Goal: Contribute content: Add original content to the website for others to see

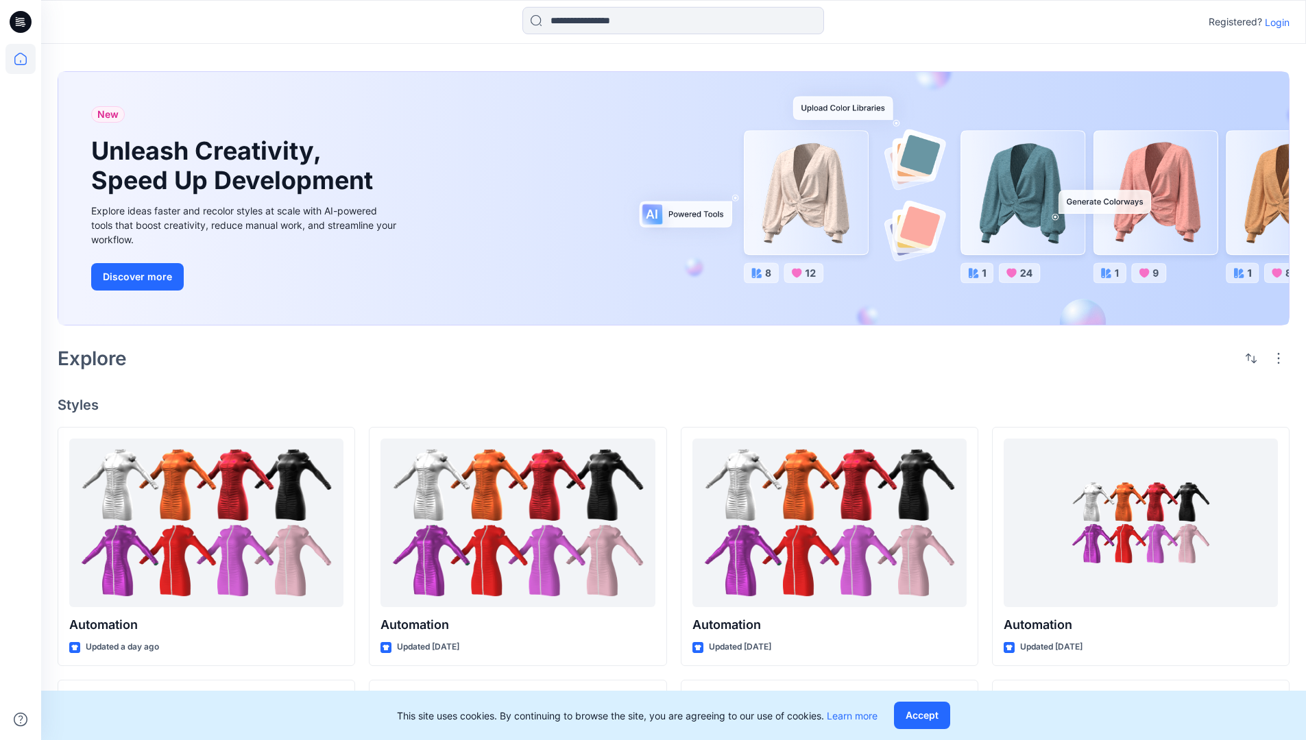
click at [1273, 22] on p "Login" at bounding box center [1277, 22] width 25 height 14
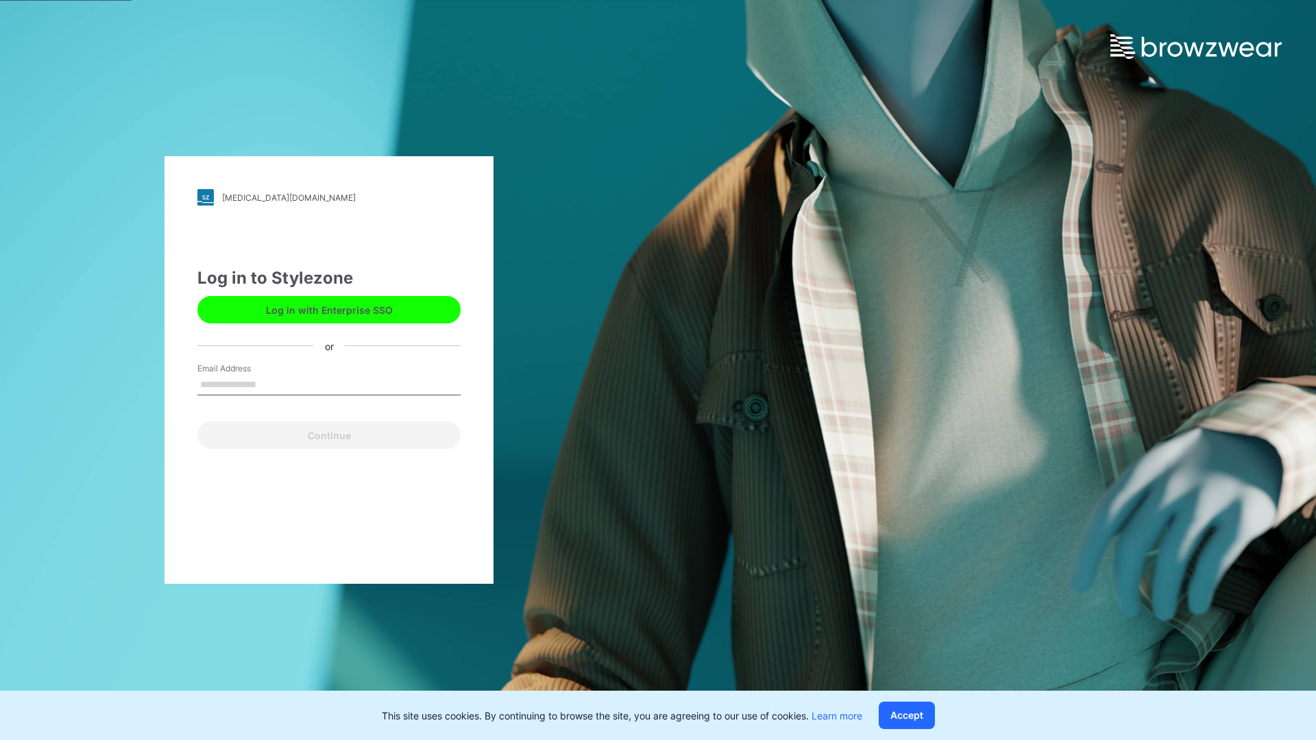
click at [271, 384] on input "Email Address" at bounding box center [328, 385] width 263 height 21
type input "**********"
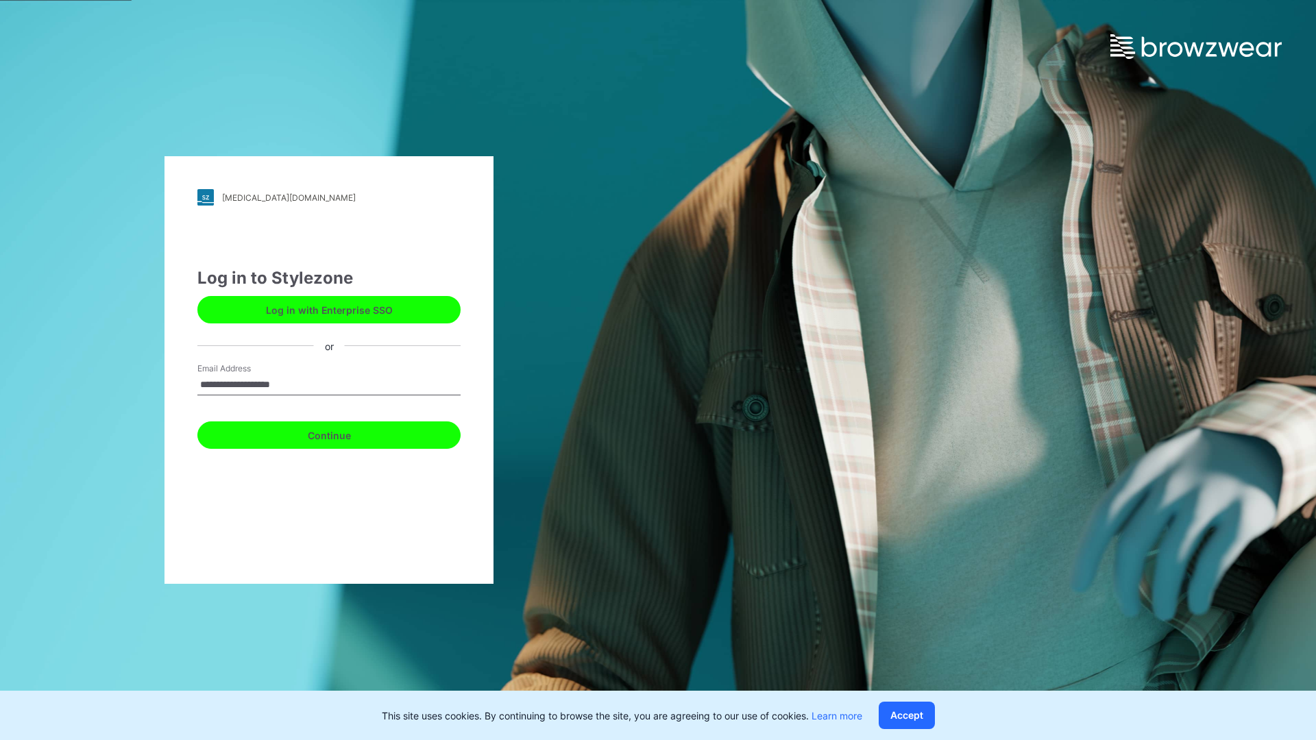
click at [344, 433] on button "Continue" at bounding box center [328, 435] width 263 height 27
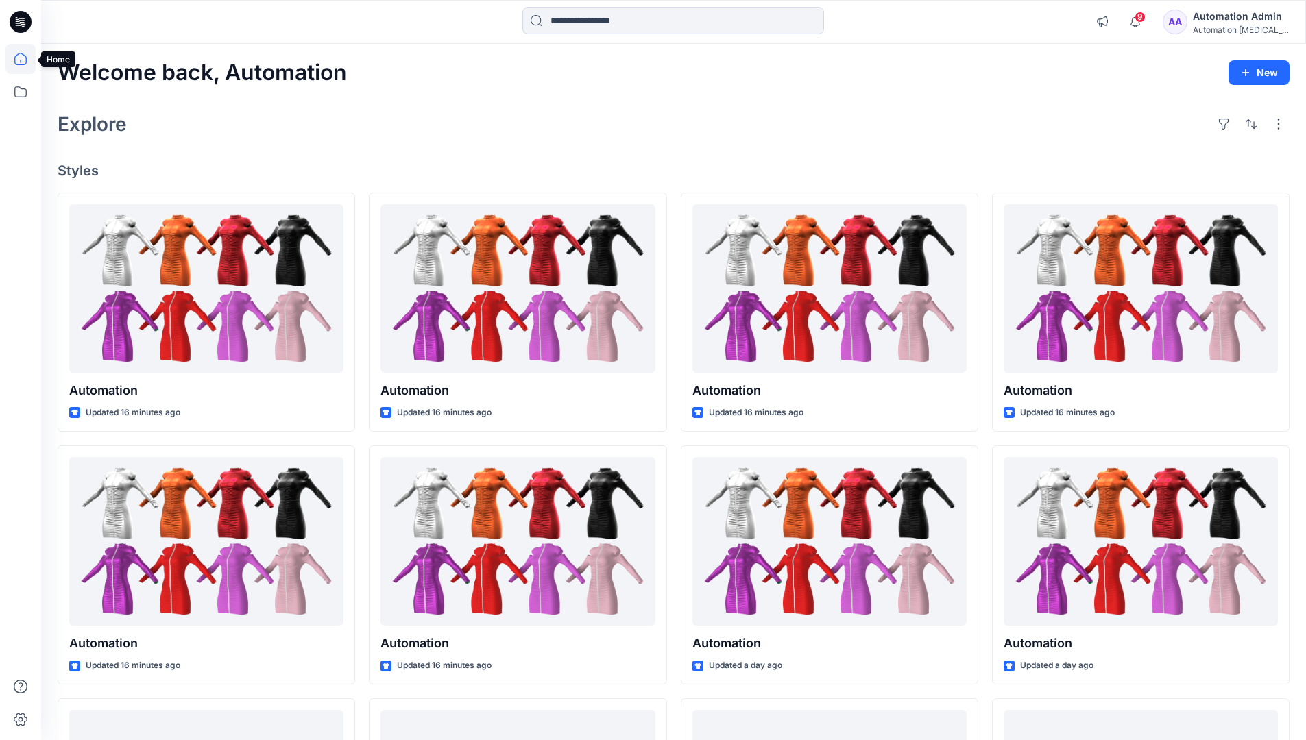
click at [26, 59] on icon at bounding box center [20, 59] width 12 height 12
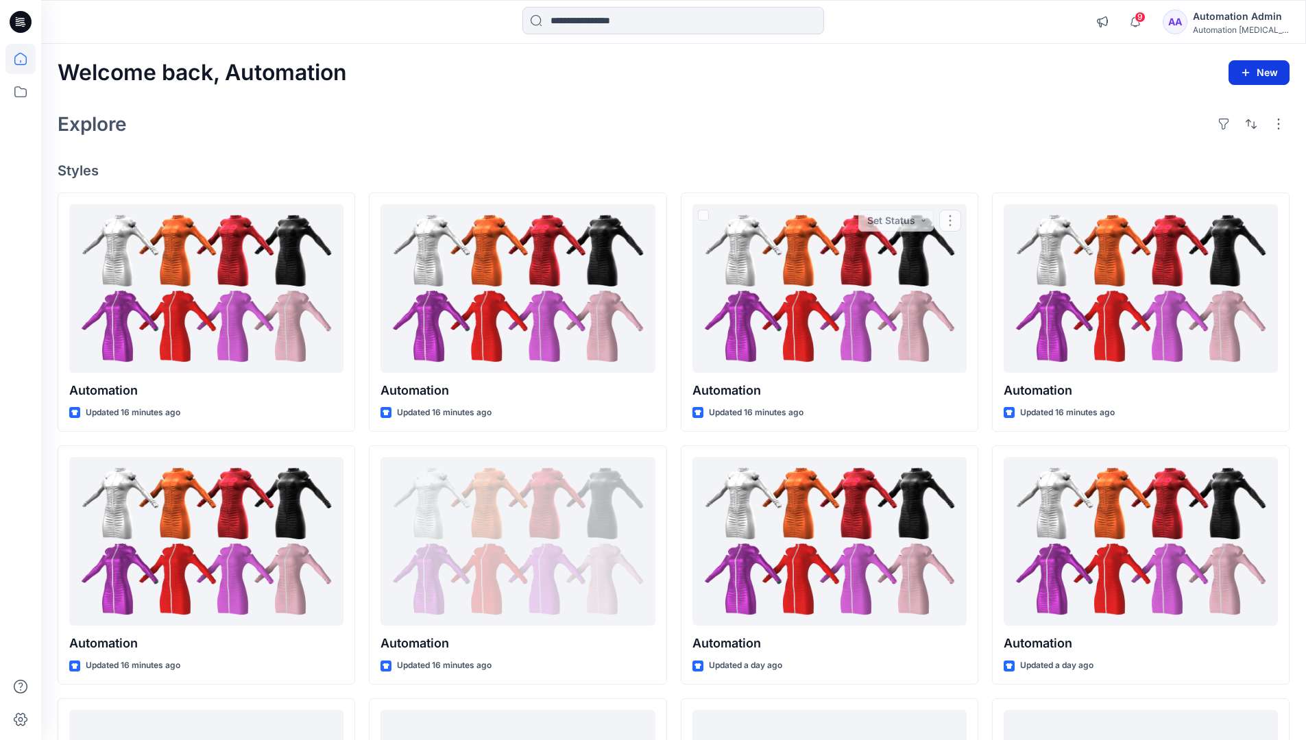
click at [1246, 70] on icon "button" at bounding box center [1245, 72] width 11 height 11
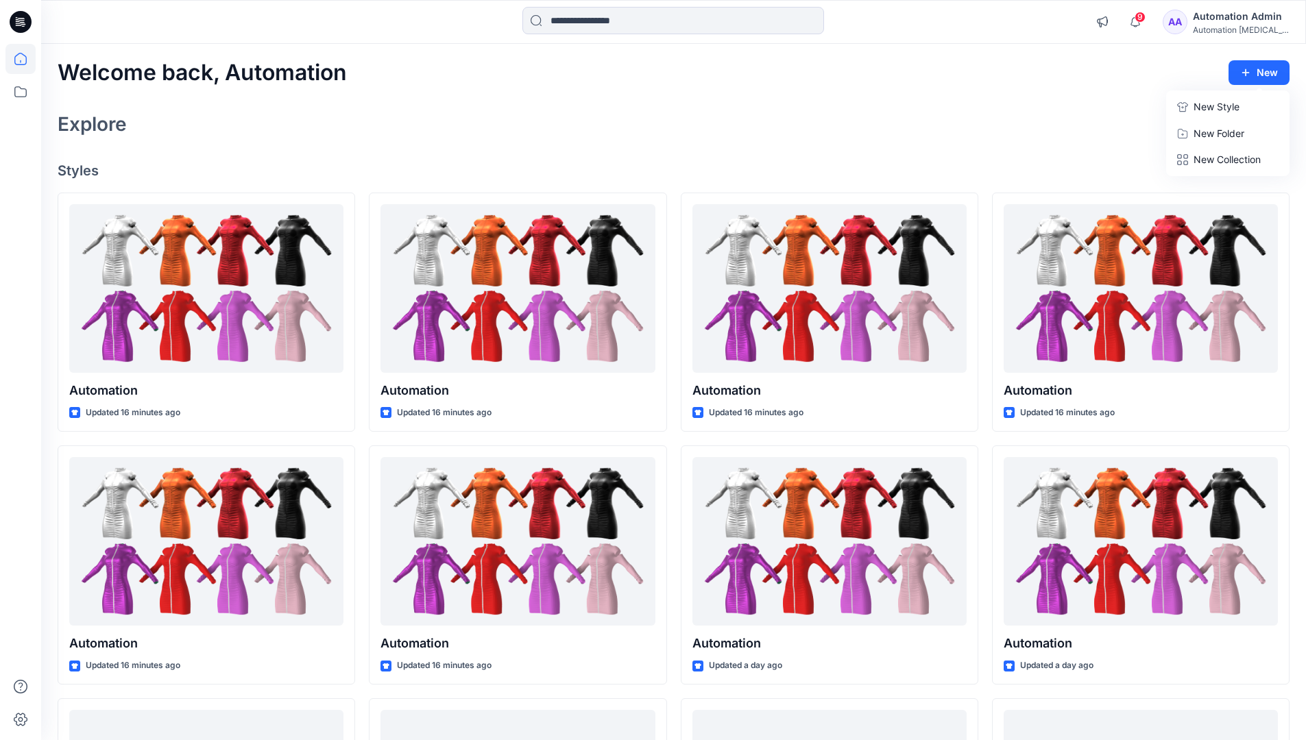
click at [1192, 110] on button "New Style" at bounding box center [1228, 106] width 118 height 27
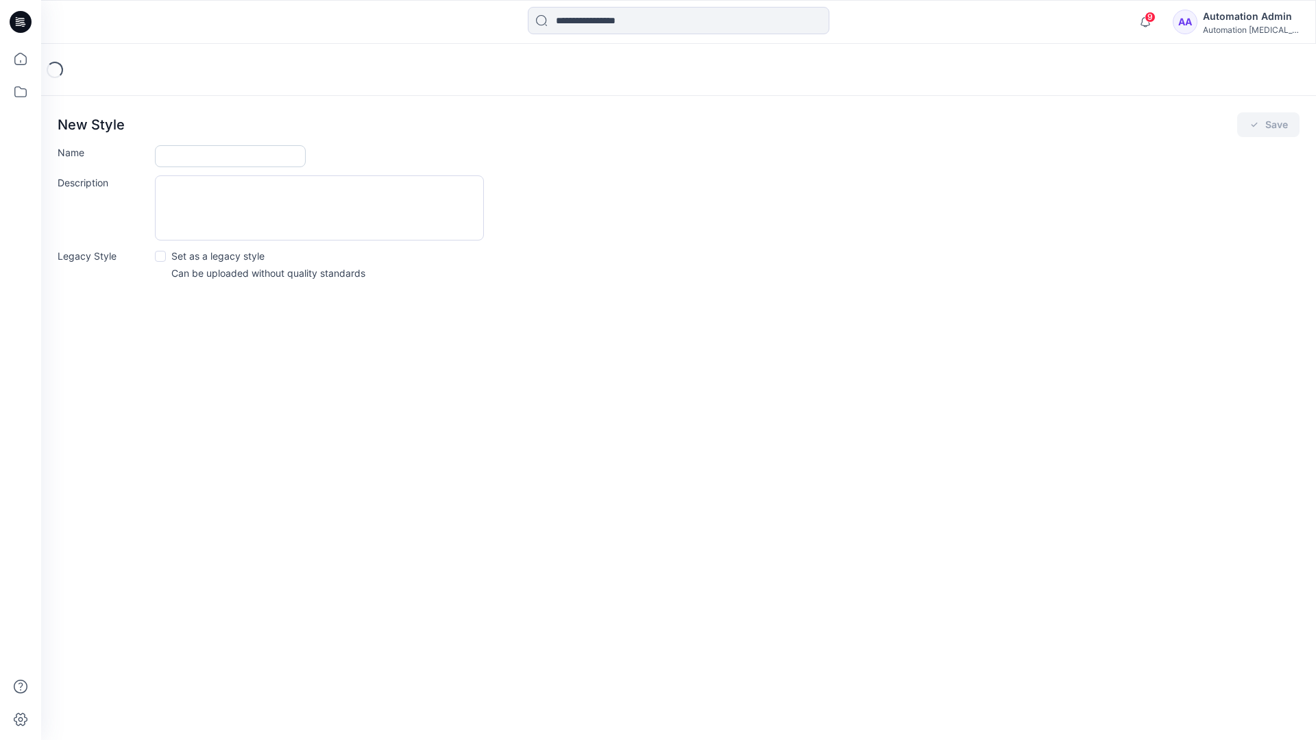
click at [195, 151] on input "Name" at bounding box center [230, 156] width 151 height 22
type input "**********"
click at [1268, 125] on button "Save" at bounding box center [1268, 124] width 62 height 25
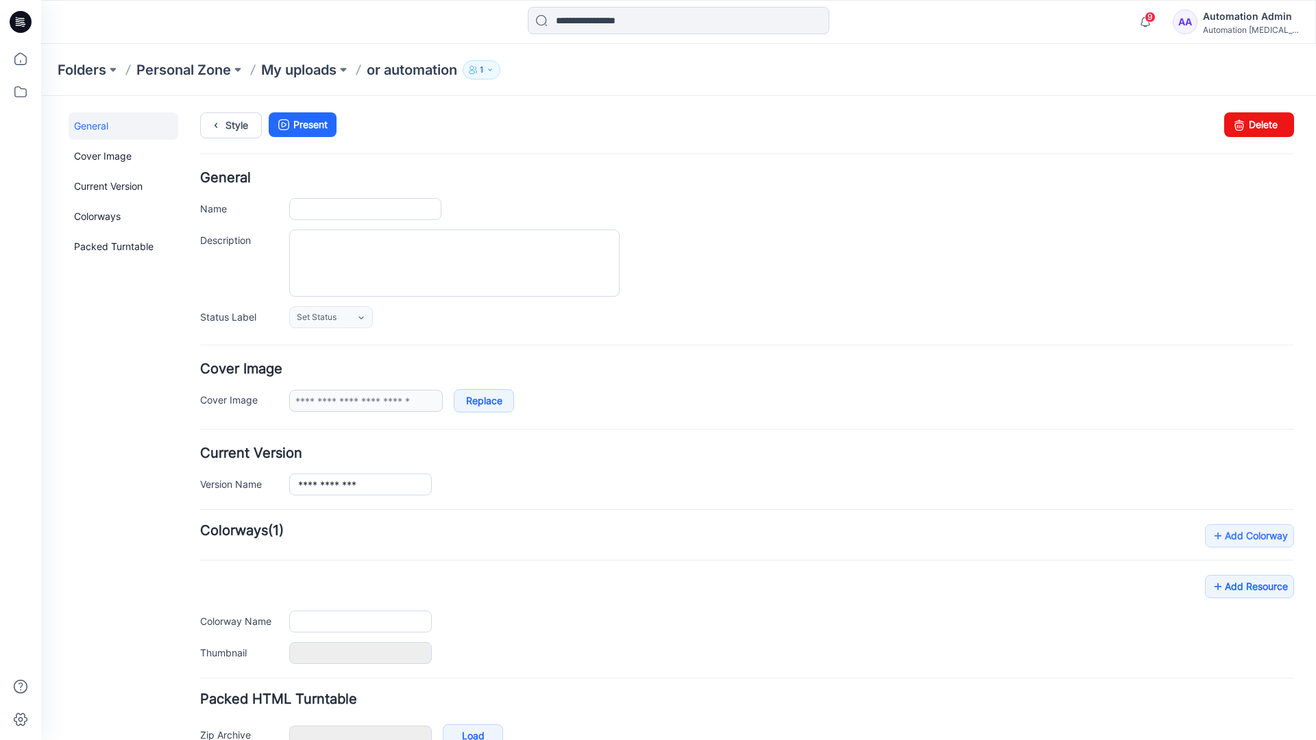
type input "**********"
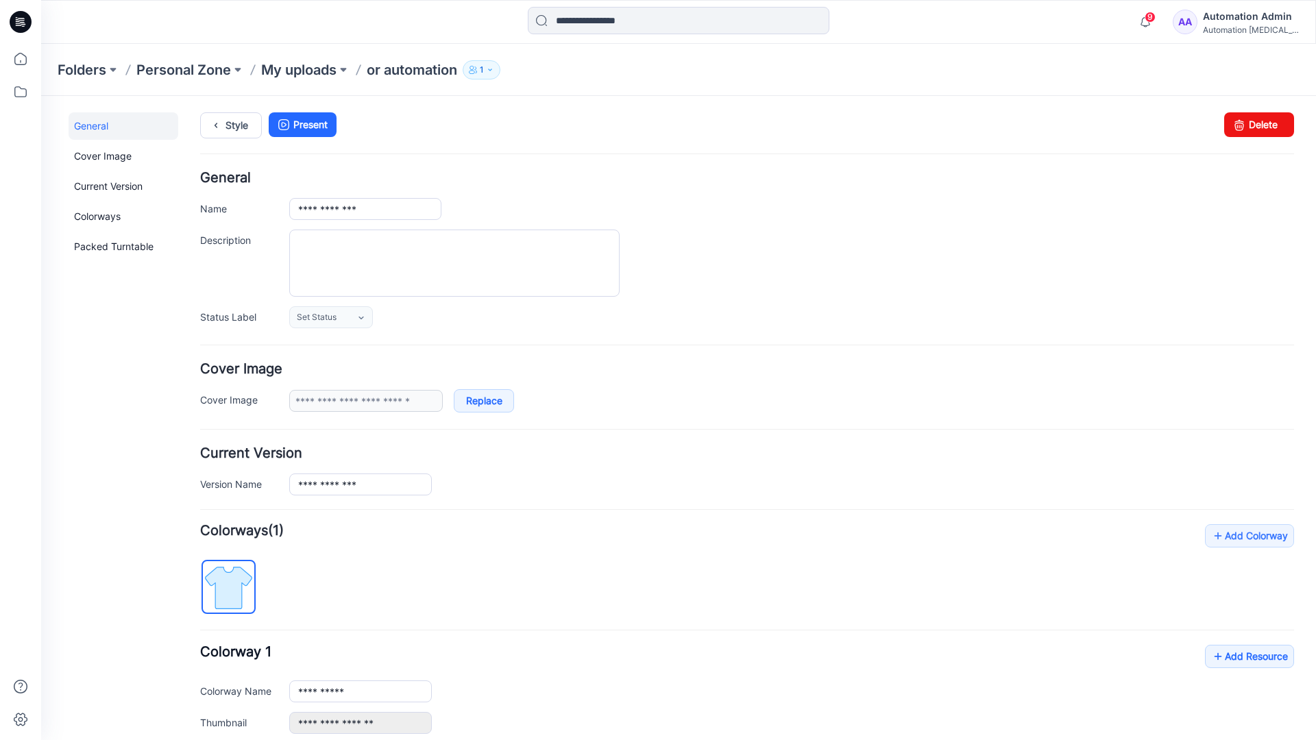
scroll to position [151, 0]
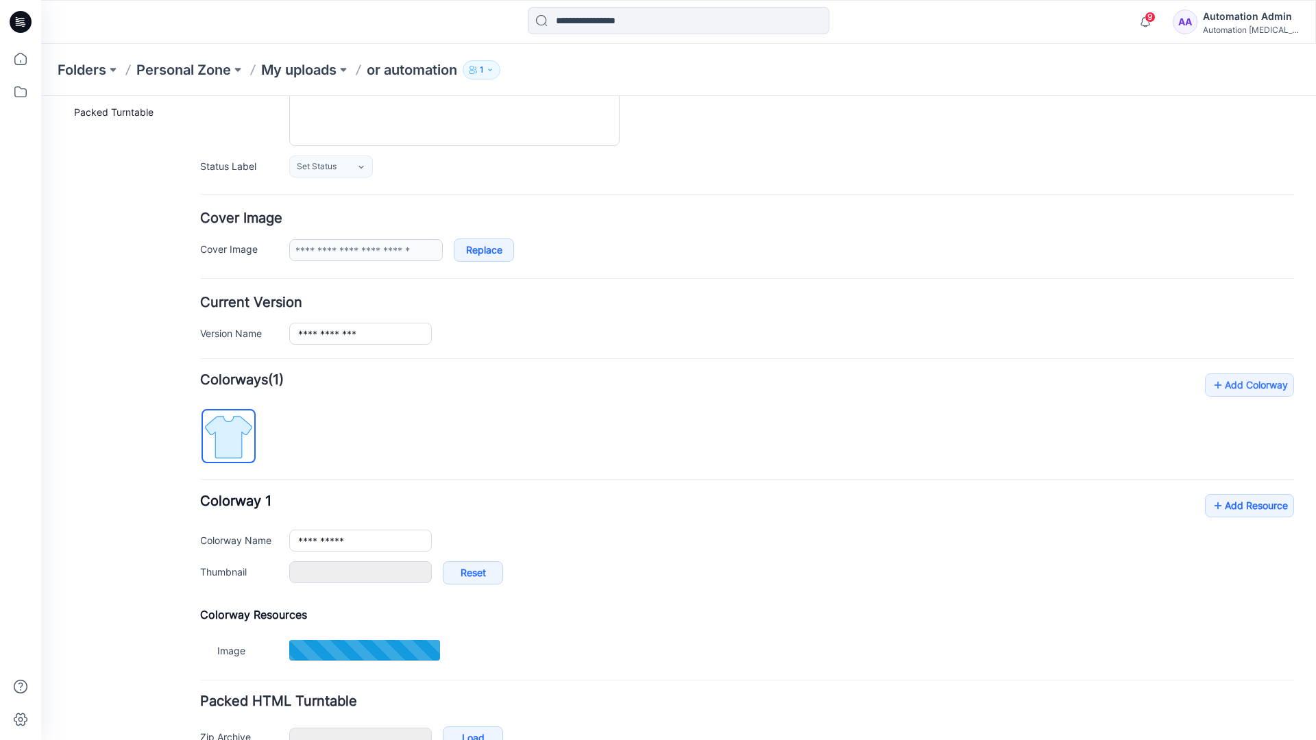
type input "**********"
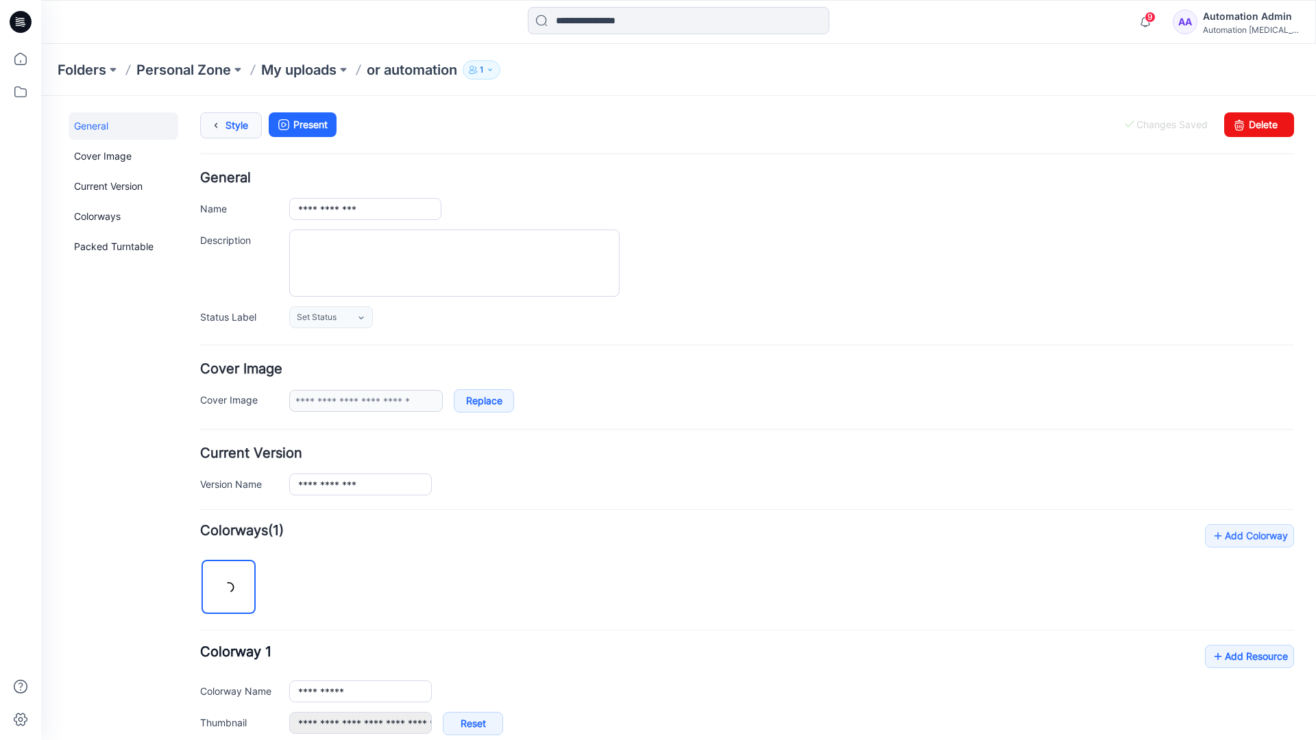
click at [228, 130] on link "Style" at bounding box center [231, 125] width 62 height 26
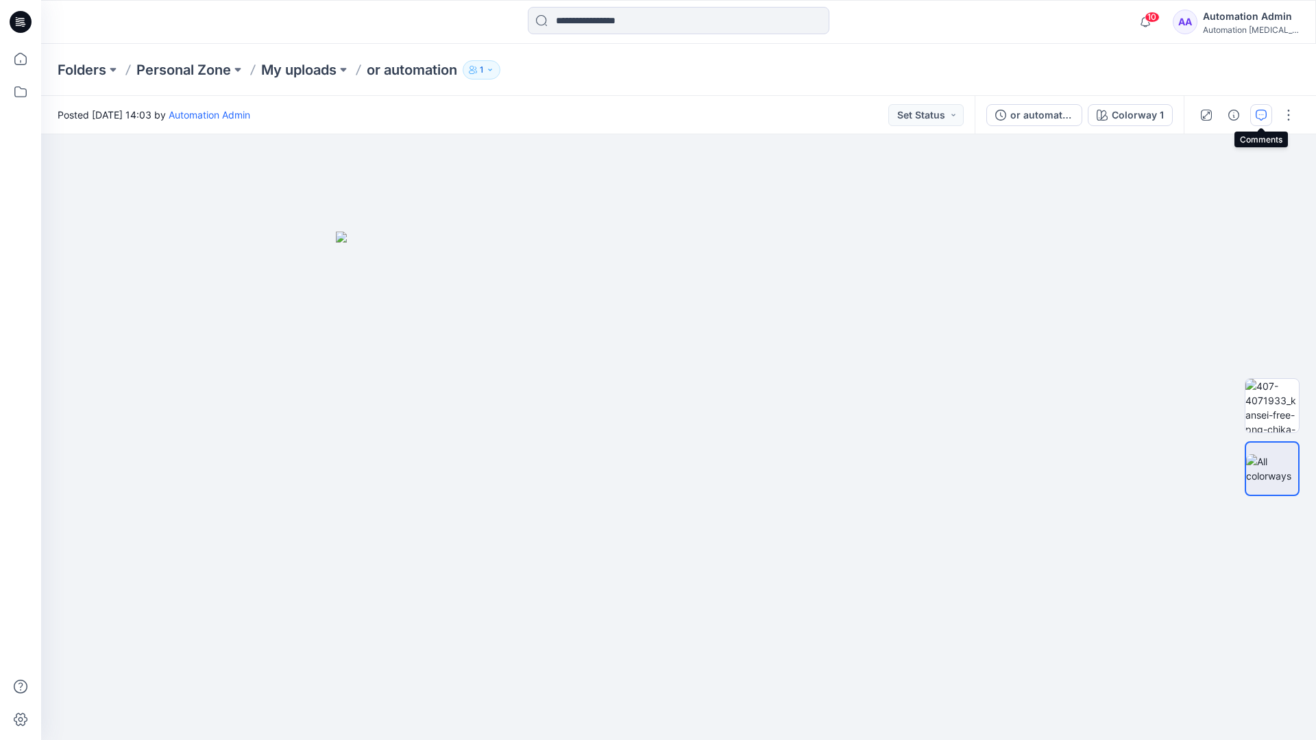
click at [1259, 108] on button "button" at bounding box center [1261, 115] width 22 height 22
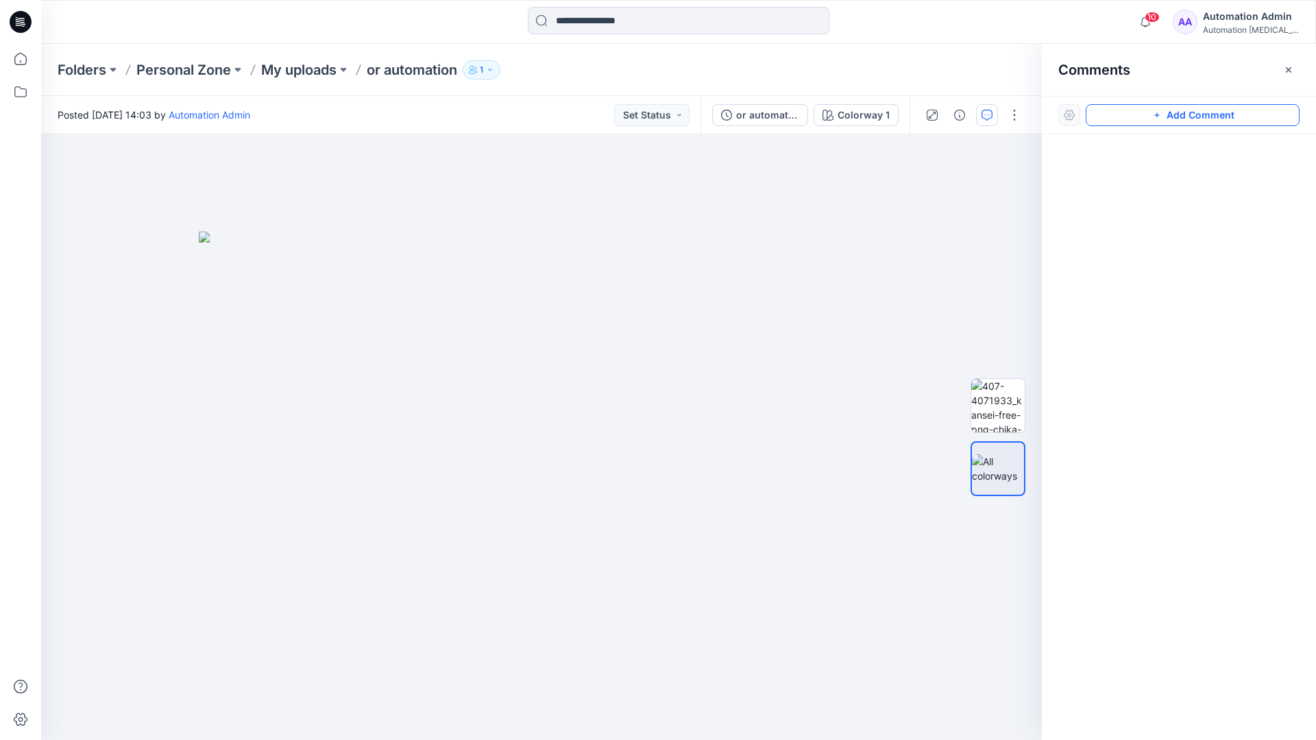
click at [1178, 116] on button "Add Comment" at bounding box center [1193, 115] width 214 height 22
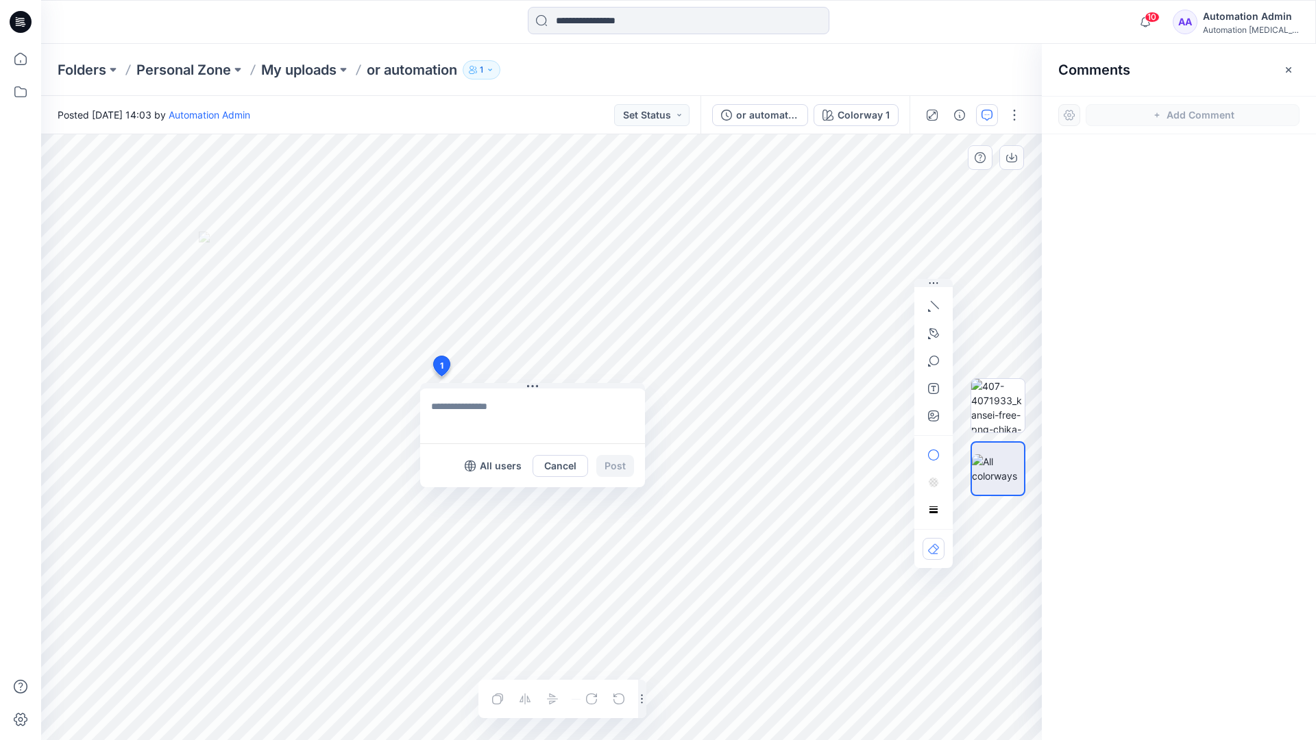
click at [441, 376] on div "1 All users Cancel Post Layer 1" at bounding box center [541, 437] width 1001 height 606
type textarea "****"
click at [937, 303] on icon "button" at bounding box center [933, 306] width 11 height 11
click at [933, 331] on icon "button" at bounding box center [932, 331] width 1 height 1
click at [615, 210] on icon "Layer 1" at bounding box center [541, 437] width 1001 height 606
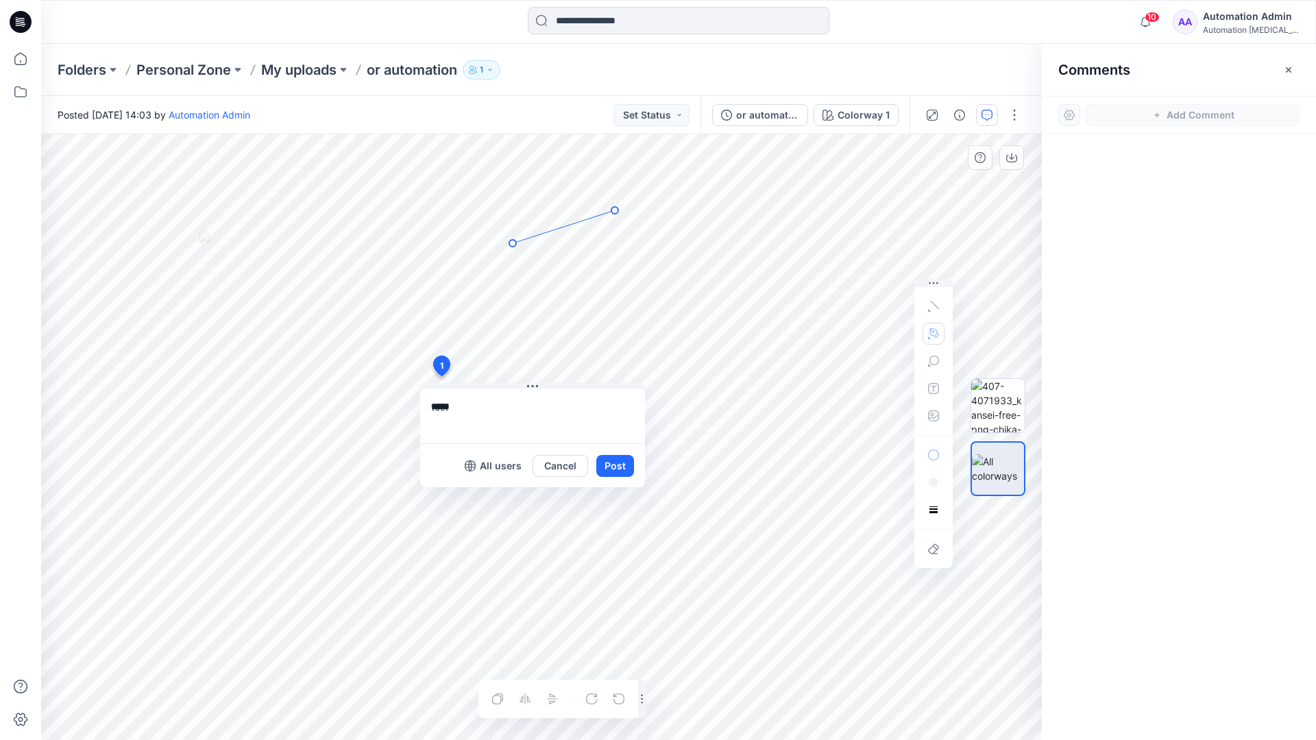
click at [513, 243] on icon "Layer 1" at bounding box center [541, 437] width 1001 height 606
click at [613, 211] on circle at bounding box center [614, 210] width 7 height 7
click at [926, 332] on button "button" at bounding box center [934, 334] width 22 height 22
click at [857, 332] on icon "button" at bounding box center [860, 333] width 10 height 10
click at [932, 363] on icon "button" at bounding box center [933, 361] width 11 height 11
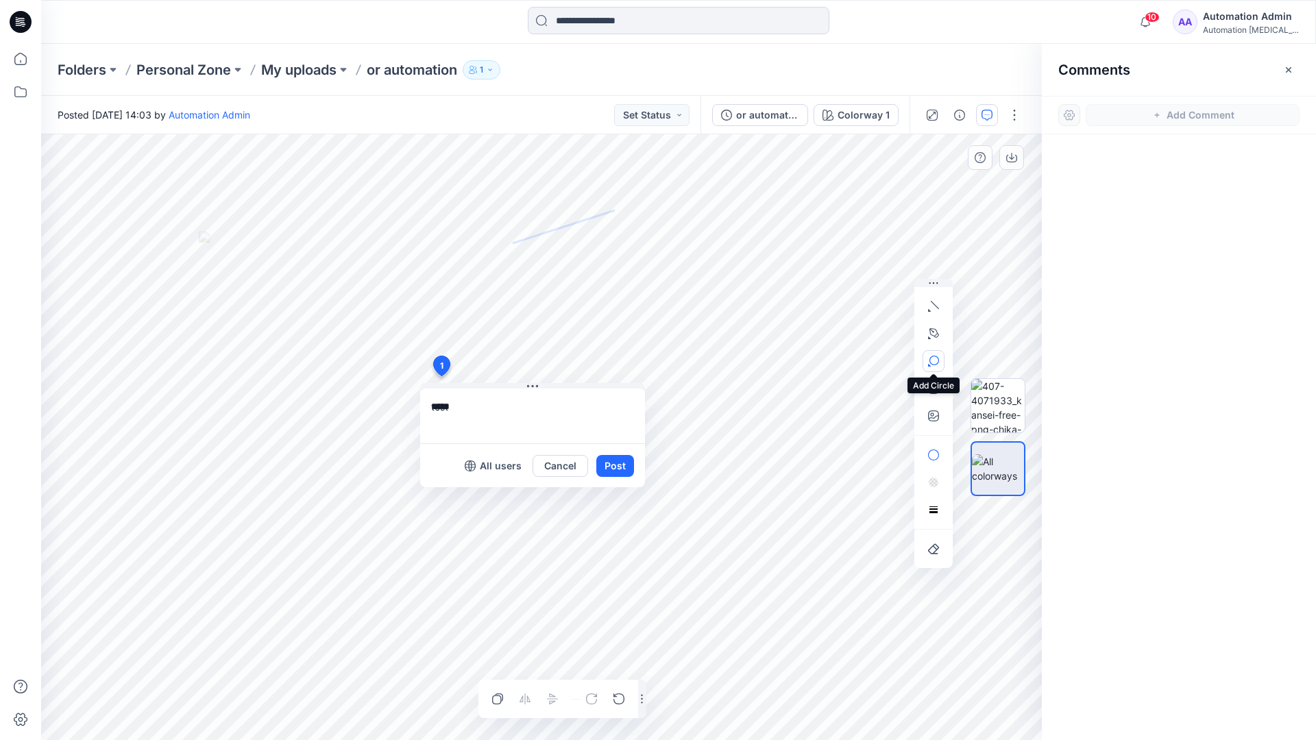
click at [939, 358] on button "button" at bounding box center [934, 361] width 22 height 22
click at [933, 362] on icon "button" at bounding box center [933, 361] width 11 height 11
click at [862, 363] on icon "button" at bounding box center [859, 362] width 11 height 11
click at [931, 392] on icon "button" at bounding box center [933, 388] width 11 height 11
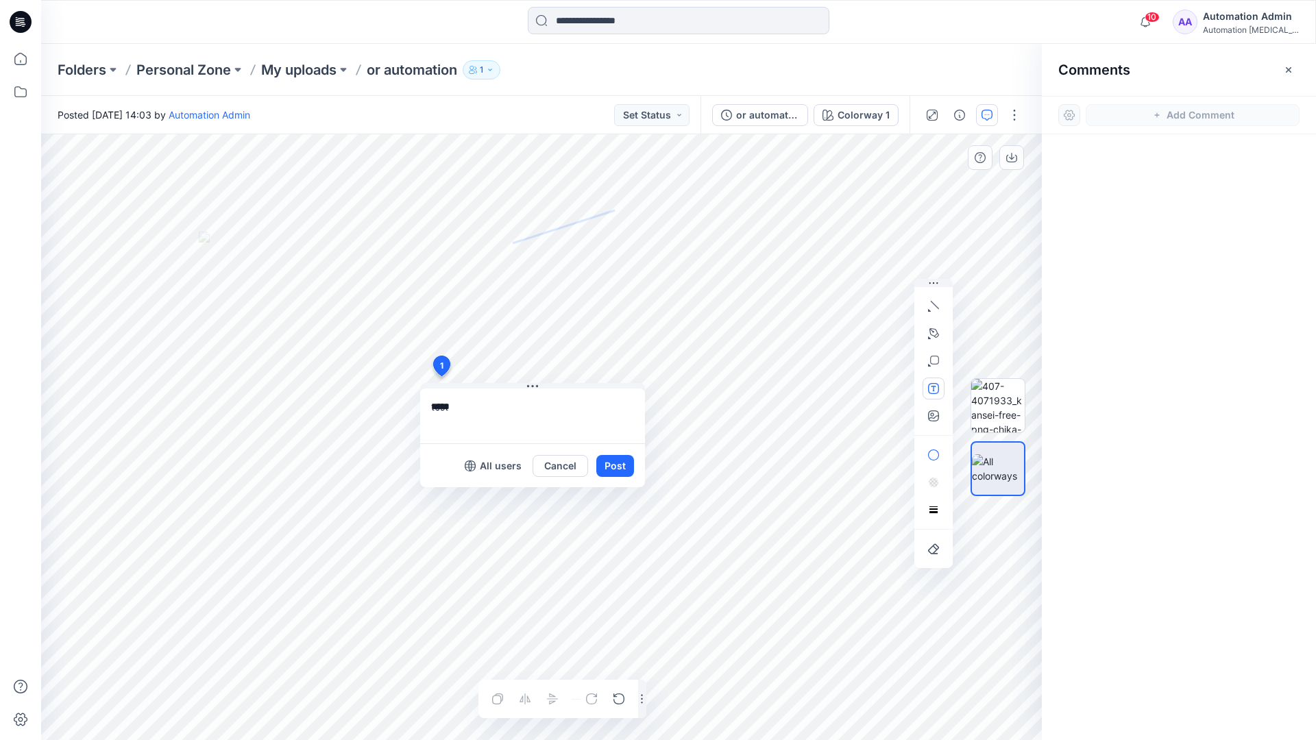
click at [927, 390] on button "button" at bounding box center [934, 389] width 22 height 22
type textarea "**********"
type input"] "**********"
click at [613, 467] on button "Post" at bounding box center [615, 466] width 38 height 22
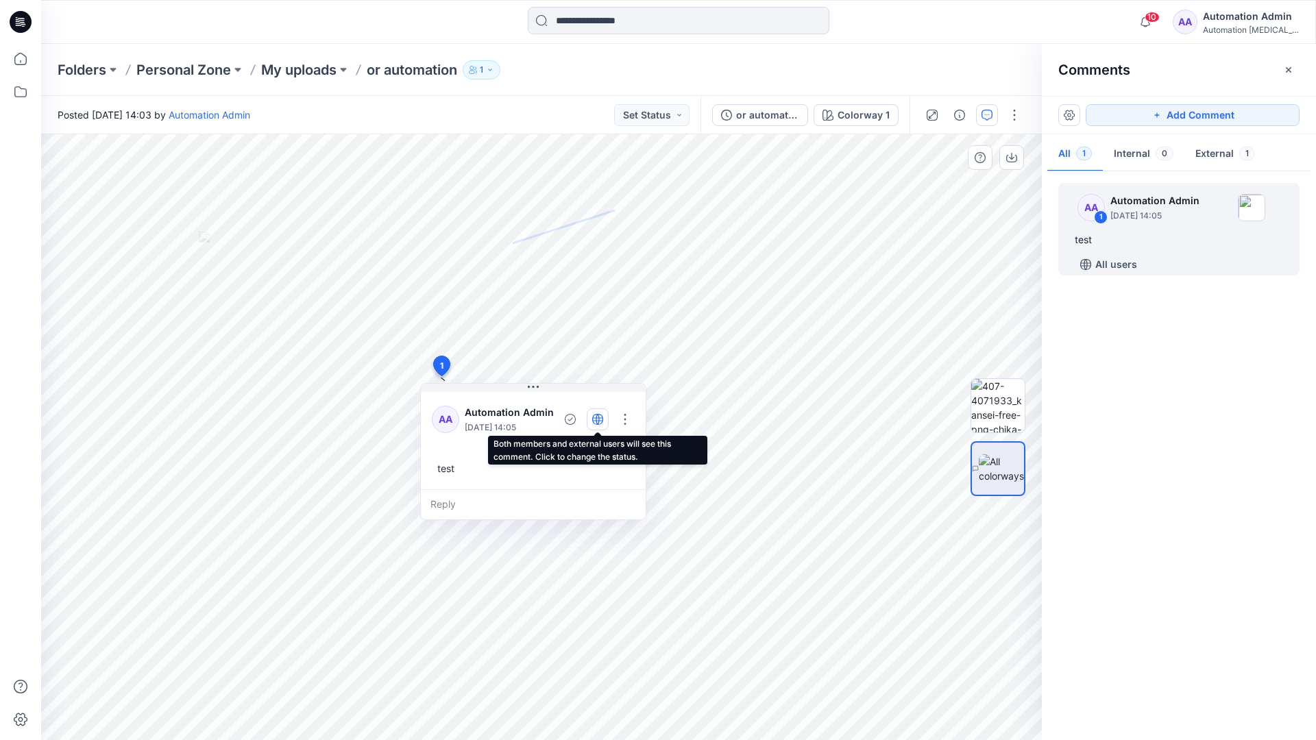
click at [596, 418] on icon "button" at bounding box center [597, 419] width 3 height 11
click at [598, 422] on icon "button" at bounding box center [597, 419] width 11 height 11
click at [509, 502] on div "Reply" at bounding box center [533, 504] width 225 height 30
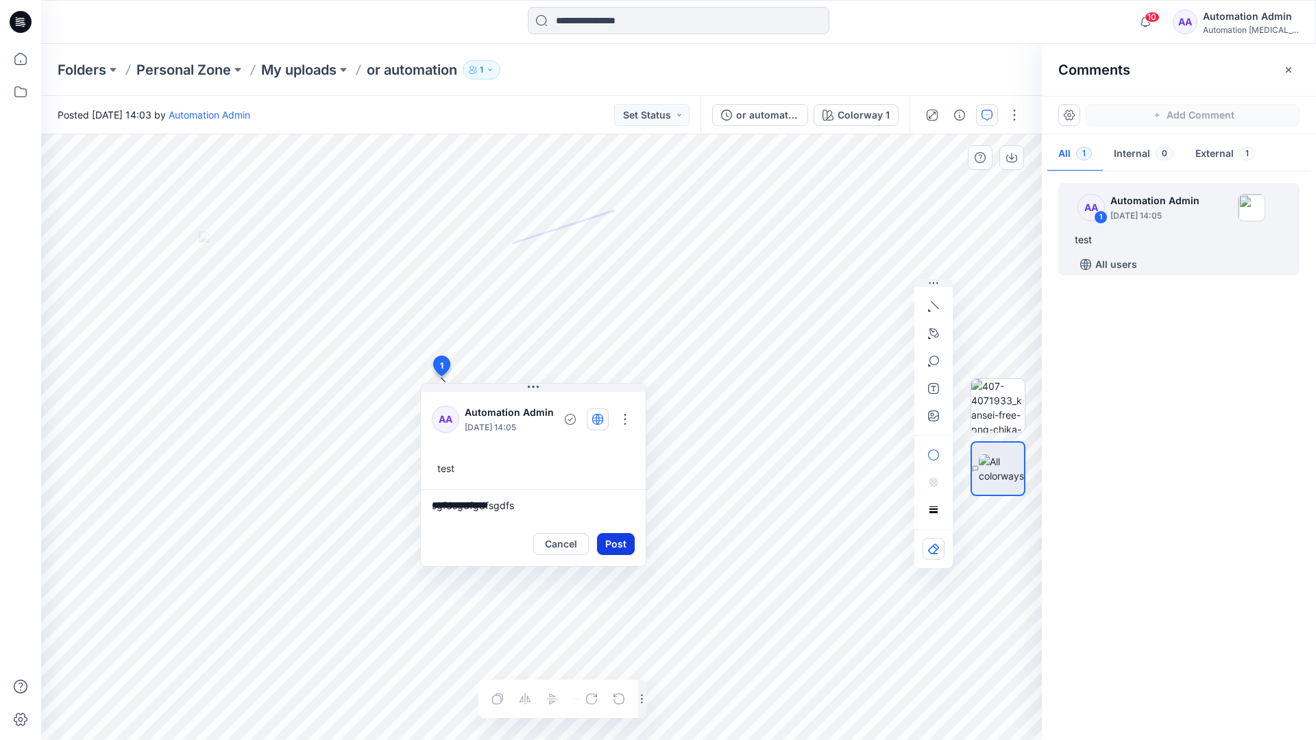
type textarea "**********"
click at [610, 536] on button "Post" at bounding box center [616, 544] width 38 height 22
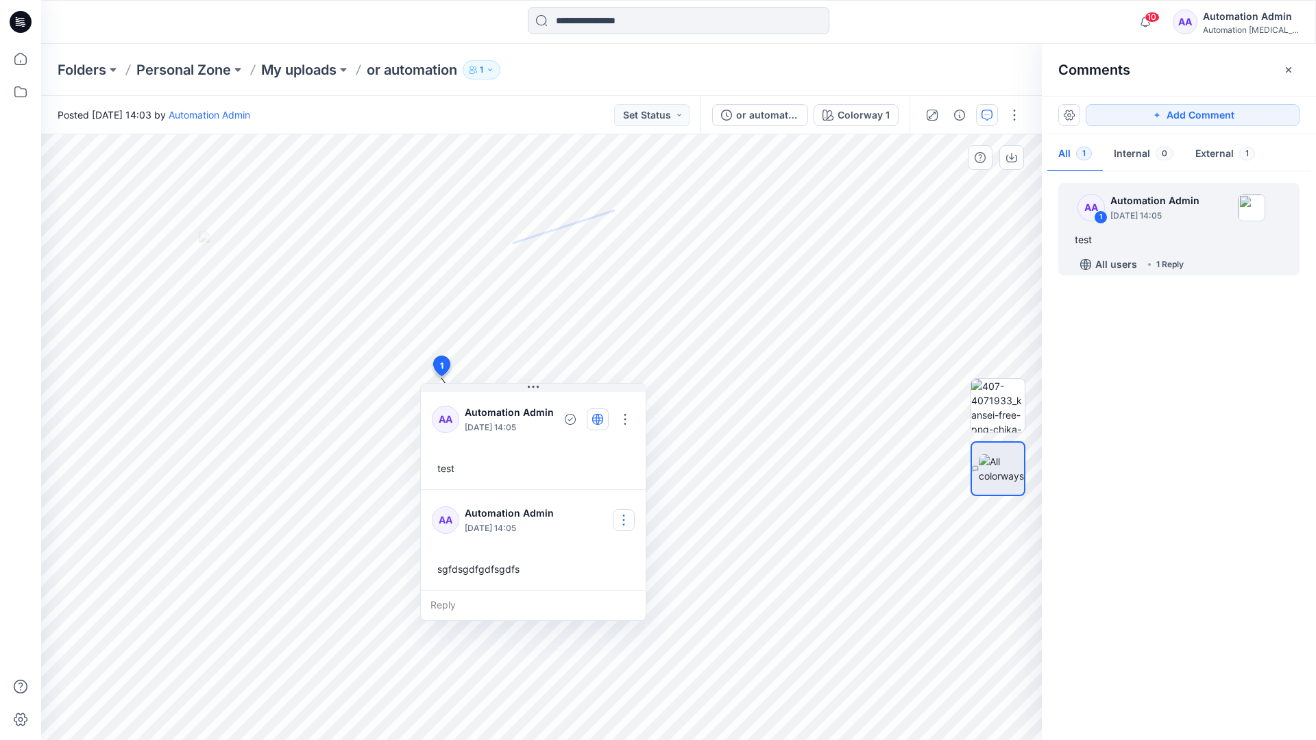
click at [628, 514] on button "button" at bounding box center [624, 520] width 22 height 22
click at [612, 594] on p "Delete comment" at bounding box center [631, 589] width 71 height 14
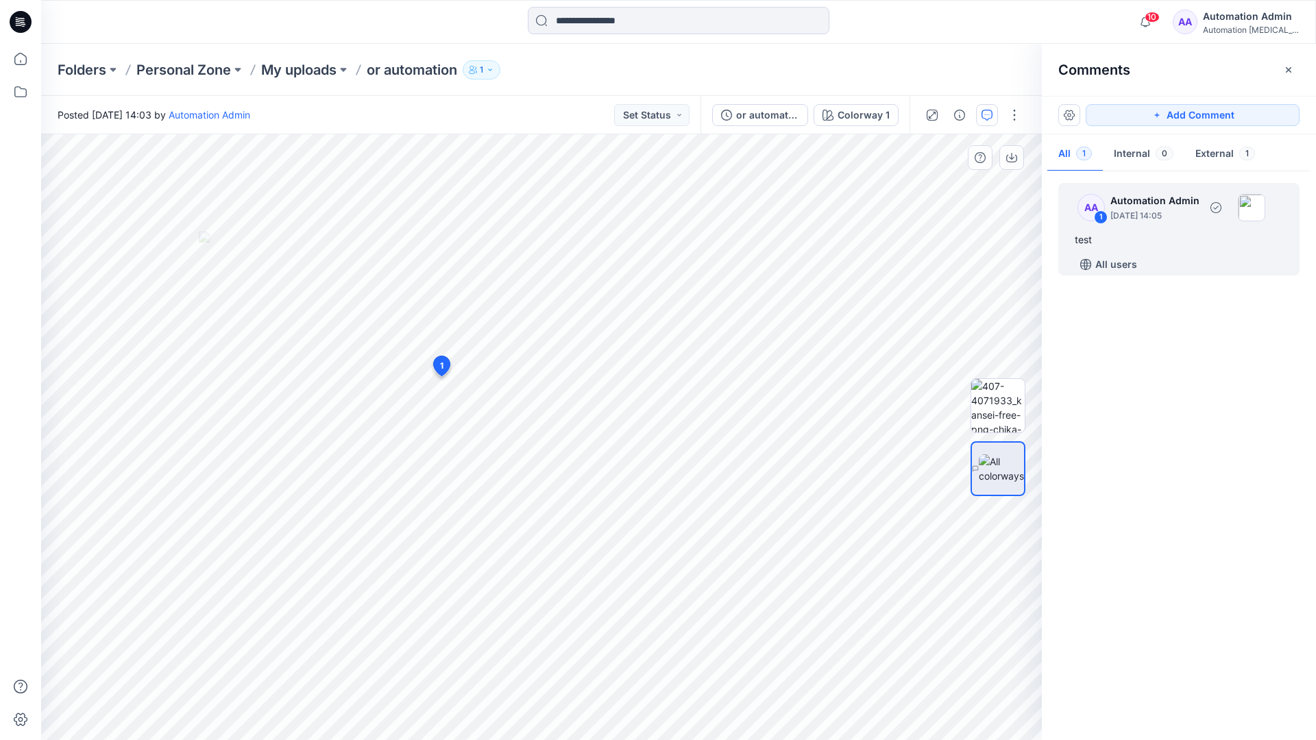
click at [1127, 235] on div "test" at bounding box center [1179, 240] width 208 height 16
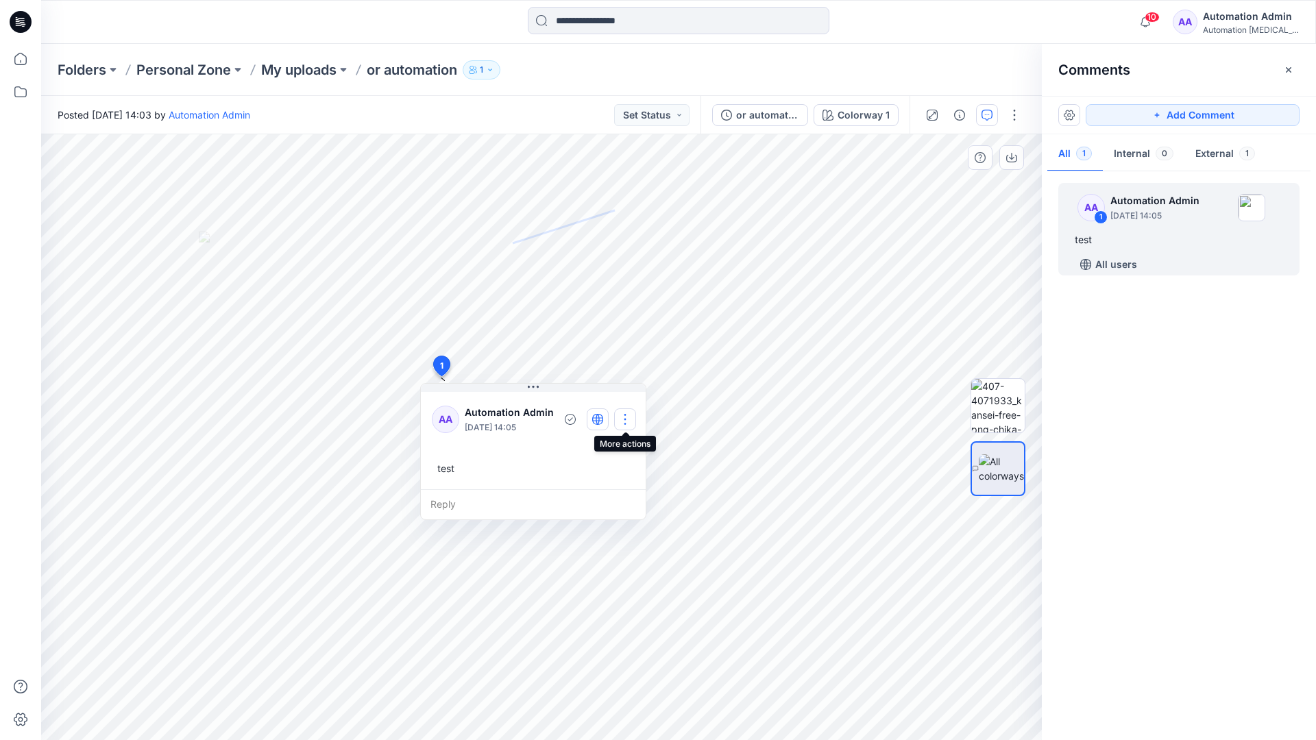
click at [628, 413] on button "button" at bounding box center [625, 419] width 22 height 22
click at [615, 487] on p "Delete thread" at bounding box center [628, 488] width 61 height 14
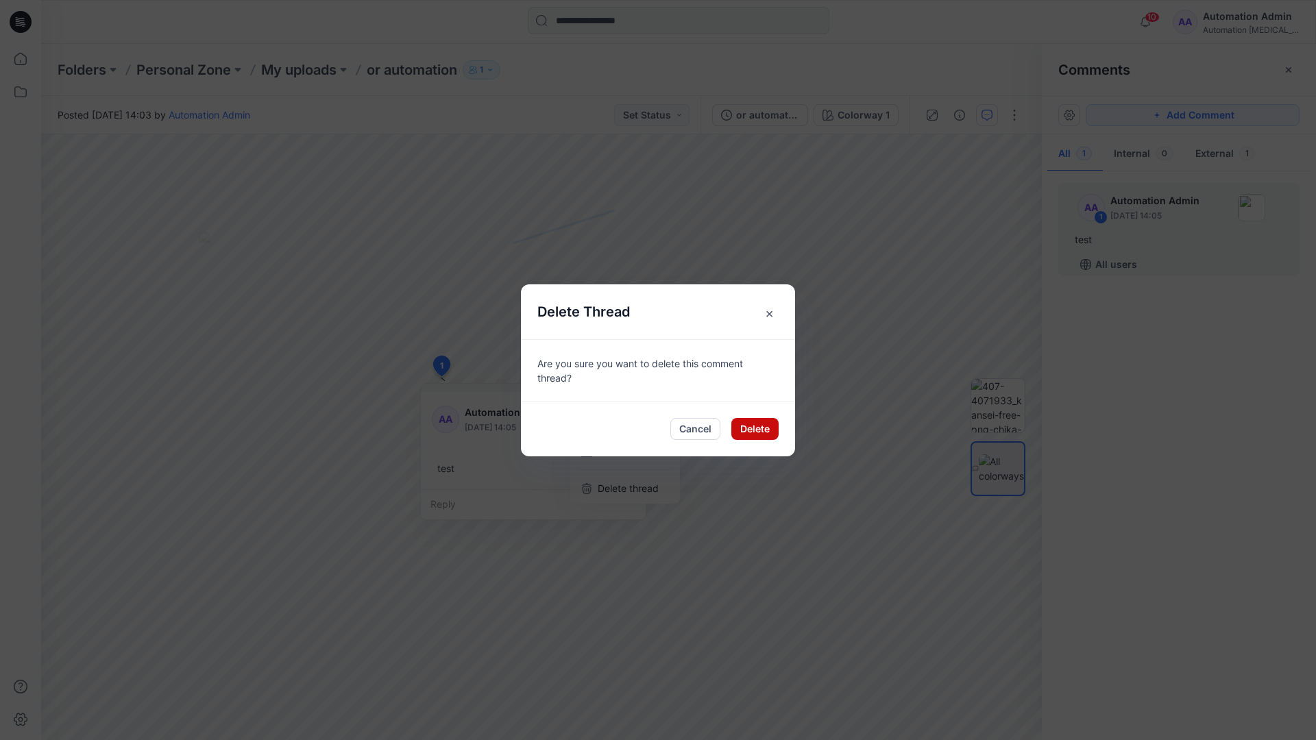
click at [758, 432] on button "Delete" at bounding box center [754, 429] width 47 height 22
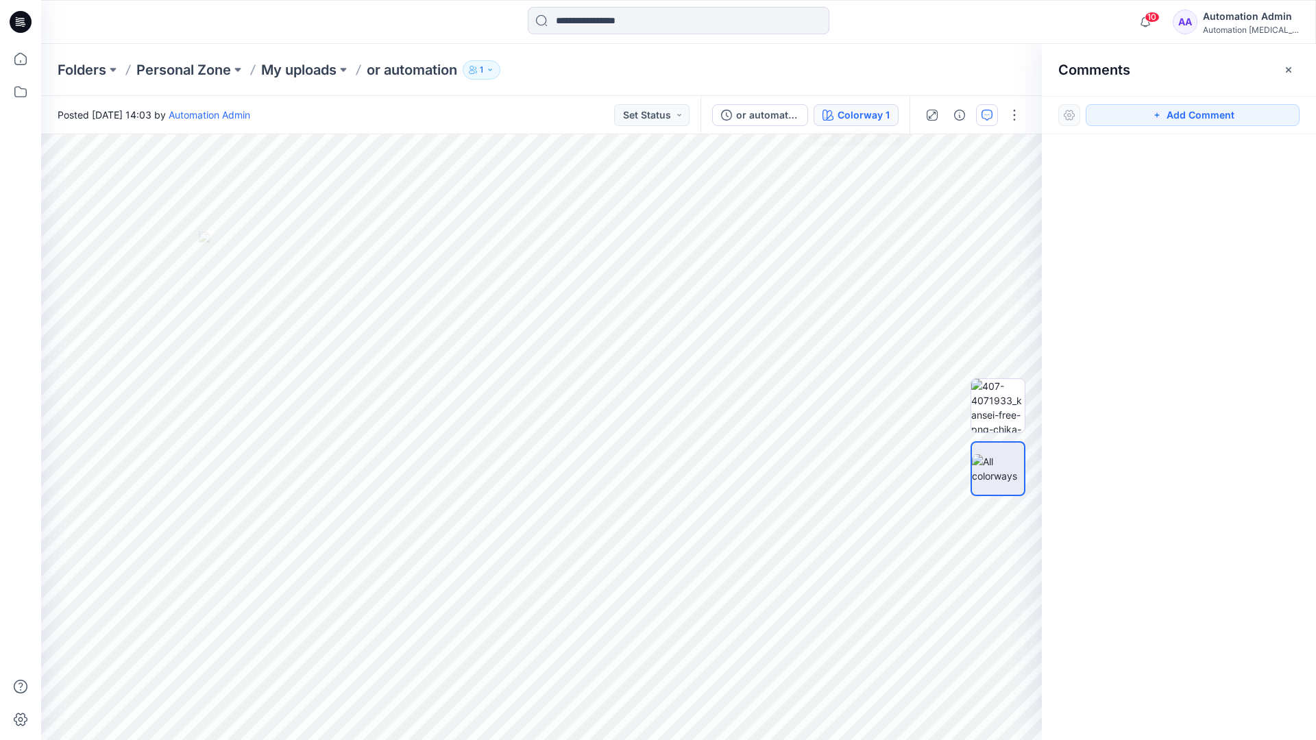
click at [841, 117] on div "Colorway 1" at bounding box center [864, 115] width 52 height 15
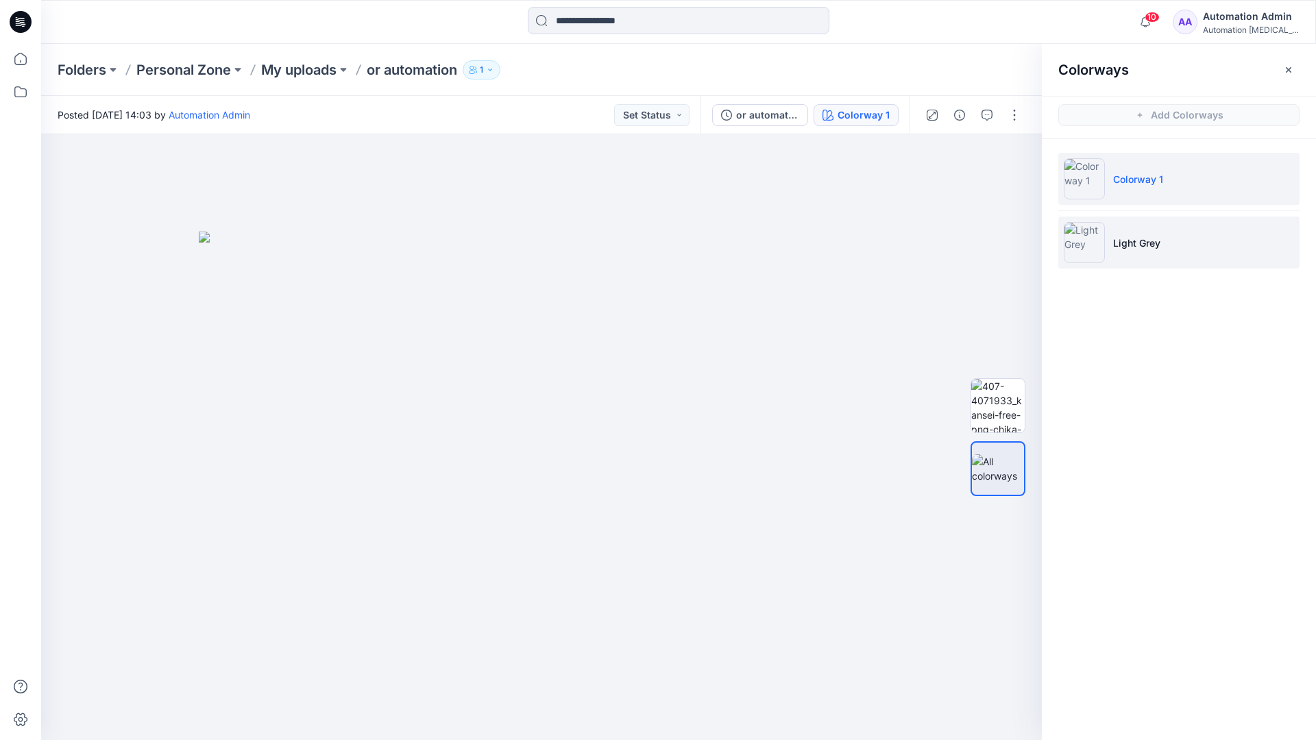
click at [1132, 244] on p "Light Grey" at bounding box center [1136, 243] width 47 height 14
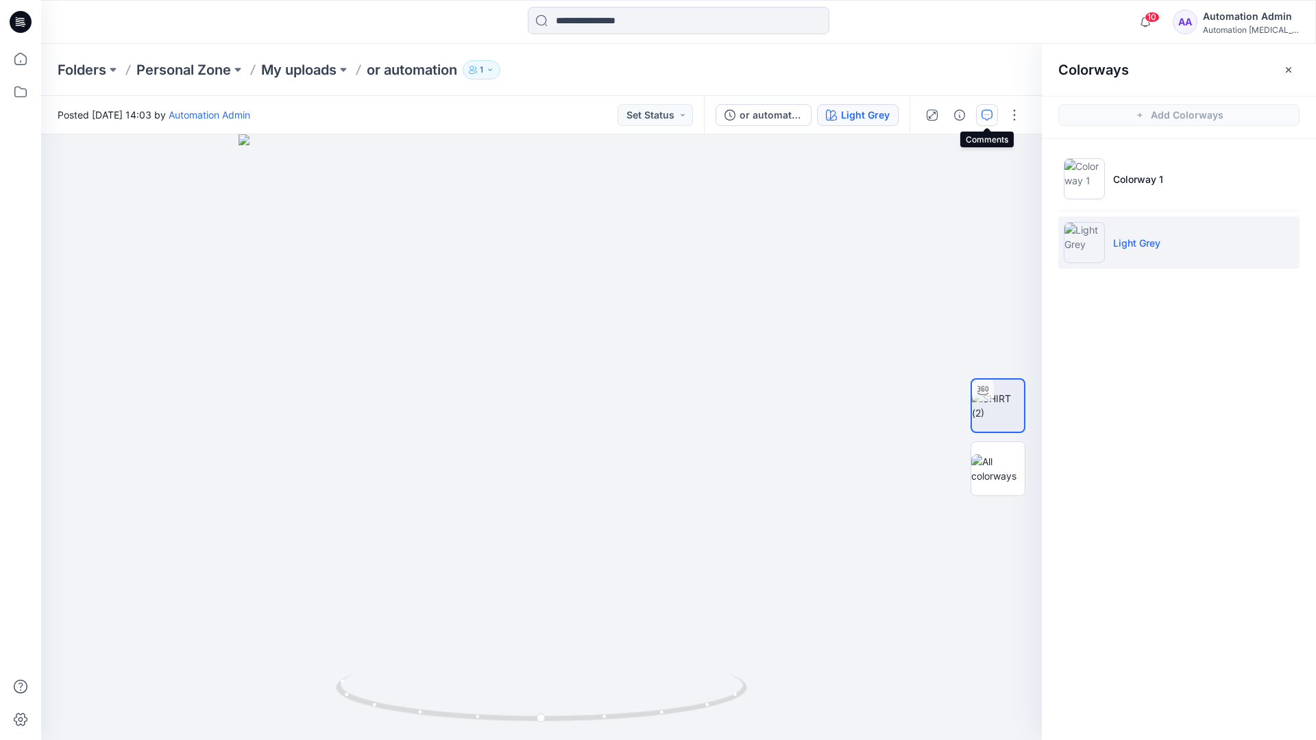
click at [984, 119] on icon "button" at bounding box center [986, 115] width 11 height 11
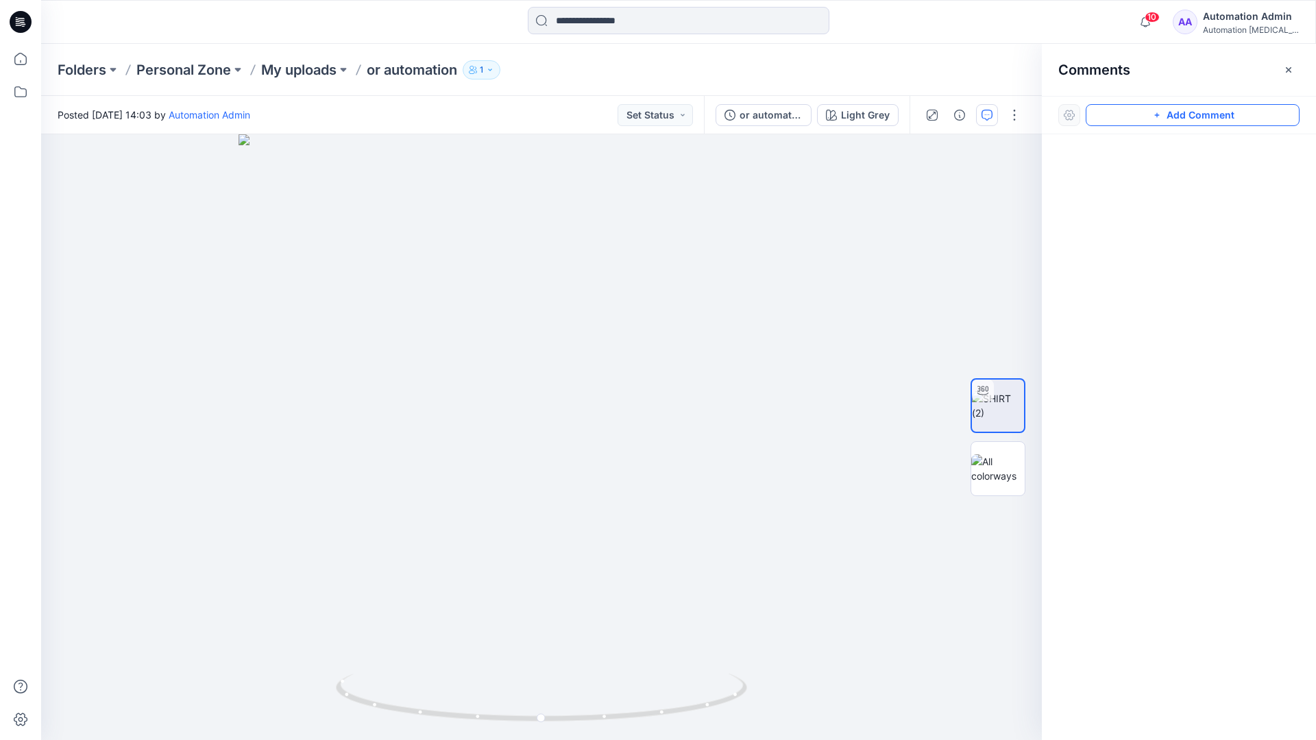
click at [1141, 119] on button "Add Comment" at bounding box center [1193, 115] width 214 height 22
click at [1116, 111] on button "Click on the style to leave a comment" at bounding box center [1193, 115] width 214 height 22
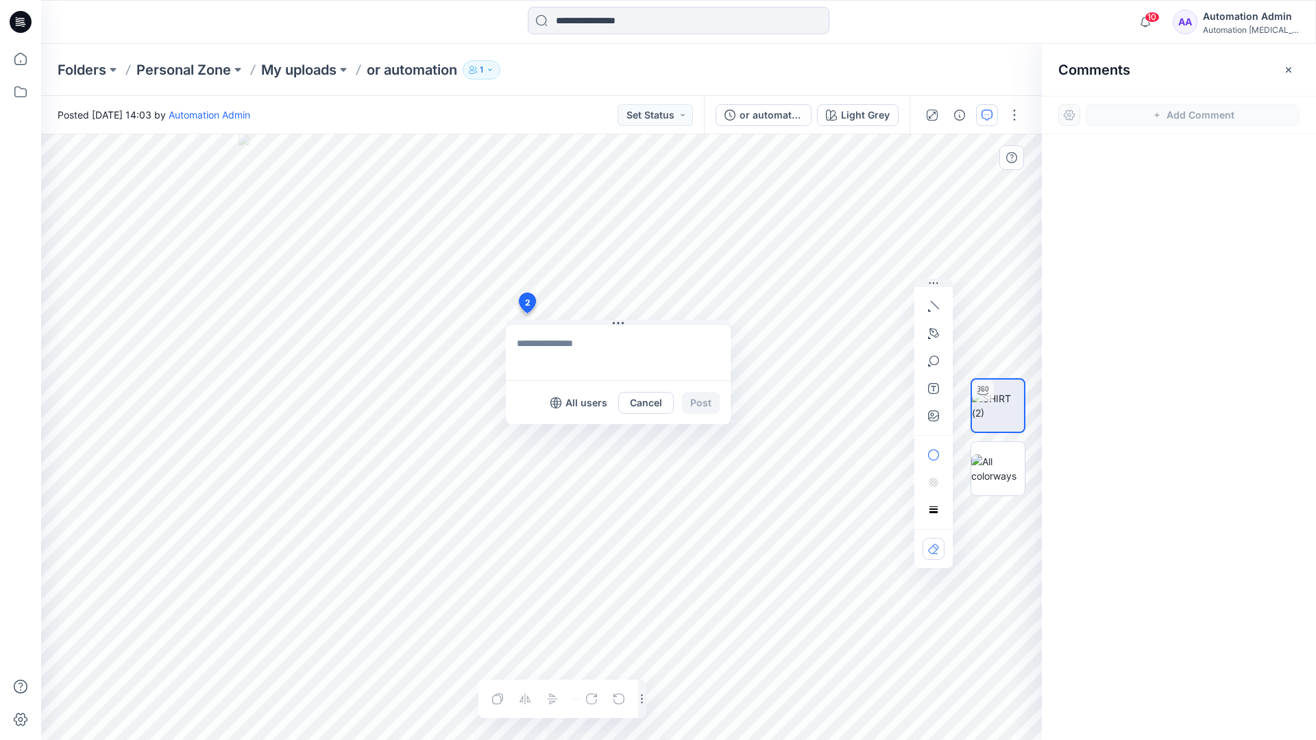
click at [526, 313] on div "2 All users Cancel Post Layer 1" at bounding box center [541, 437] width 1001 height 606
click at [935, 312] on button "button" at bounding box center [934, 306] width 22 height 22
click at [932, 302] on icon "button" at bounding box center [935, 305] width 8 height 8
click at [849, 302] on button "button" at bounding box center [859, 303] width 22 height 22
click at [936, 330] on icon "button" at bounding box center [934, 333] width 10 height 10
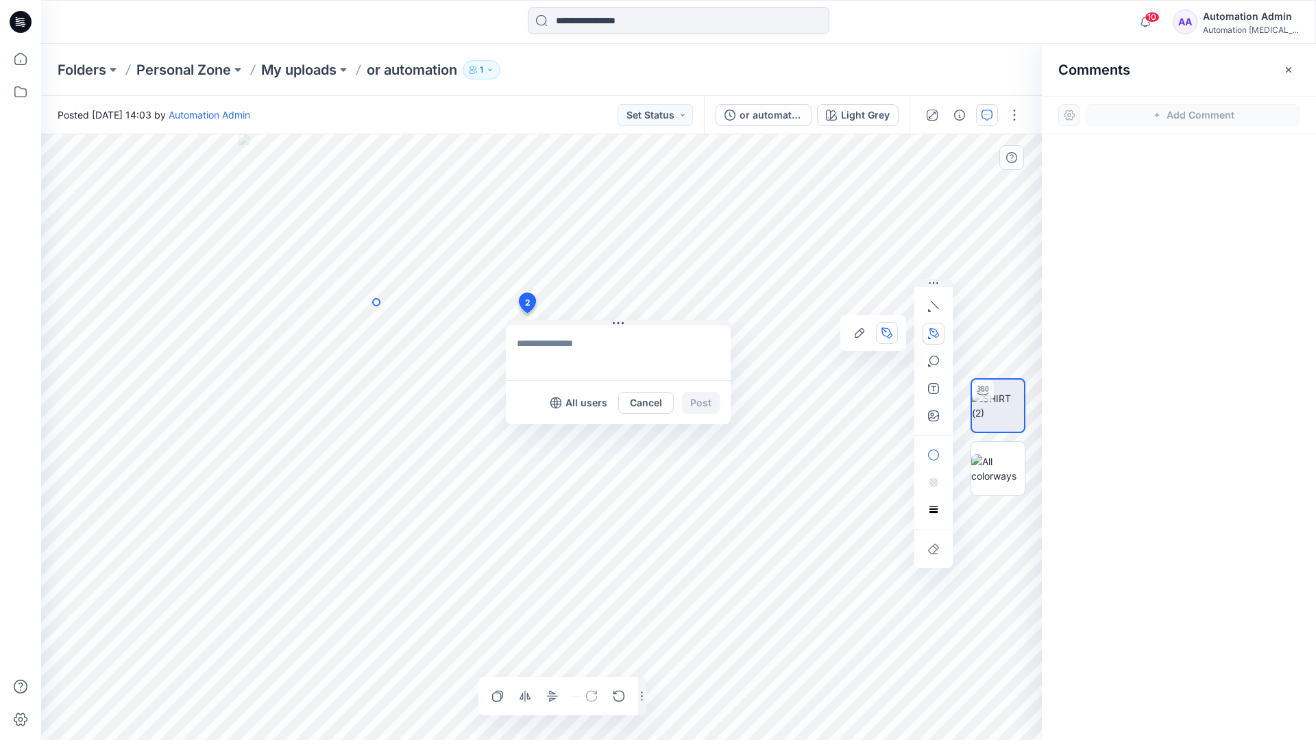
click at [376, 302] on icon "Layer 1" at bounding box center [541, 437] width 1001 height 606
click at [376, 302] on circle at bounding box center [376, 302] width 7 height 7
click at [326, 327] on icon "Layer 1" at bounding box center [541, 437] width 1001 height 606
click at [326, 327] on circle at bounding box center [326, 326] width 7 height 7
click at [933, 367] on button "button" at bounding box center [934, 361] width 22 height 22
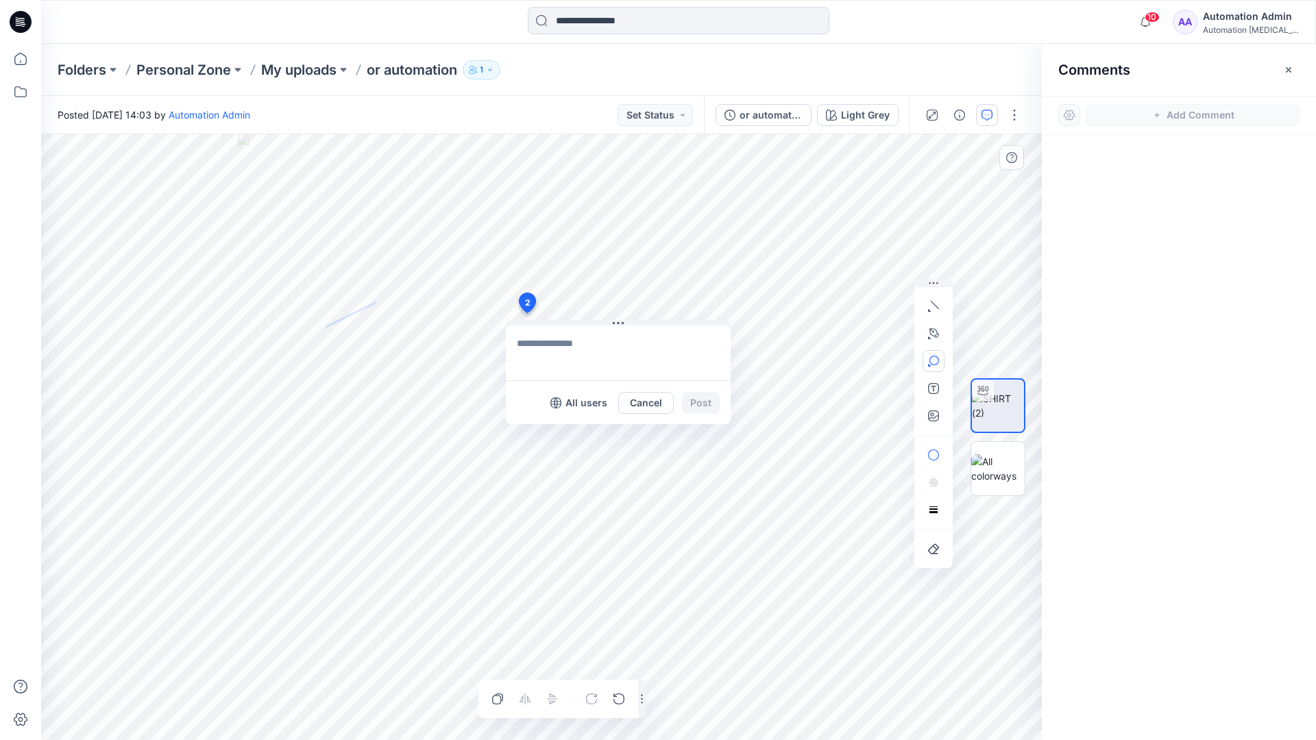
click at [938, 364] on icon "button" at bounding box center [933, 361] width 11 height 11
click at [865, 358] on button "button" at bounding box center [859, 363] width 22 height 22
click at [938, 448] on button "button" at bounding box center [934, 455] width 22 height 22
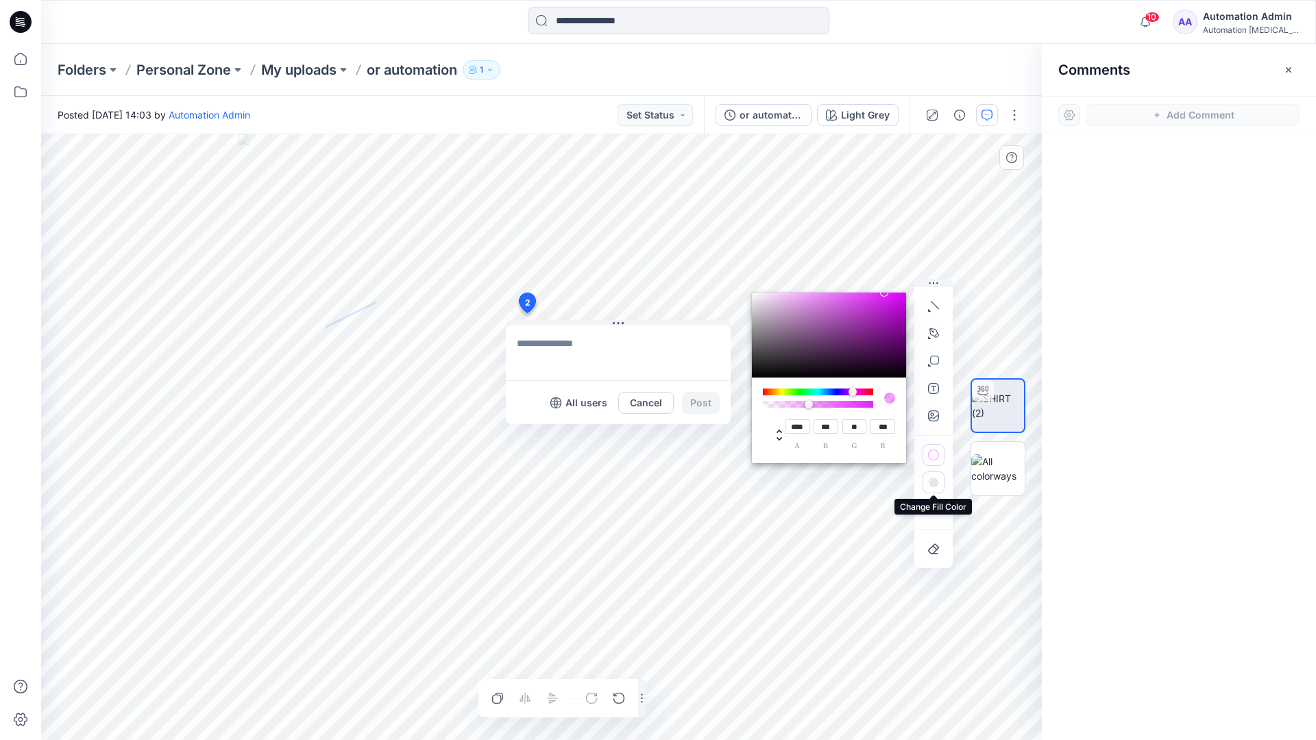
click at [933, 484] on rect "button" at bounding box center [932, 484] width 2 height 2
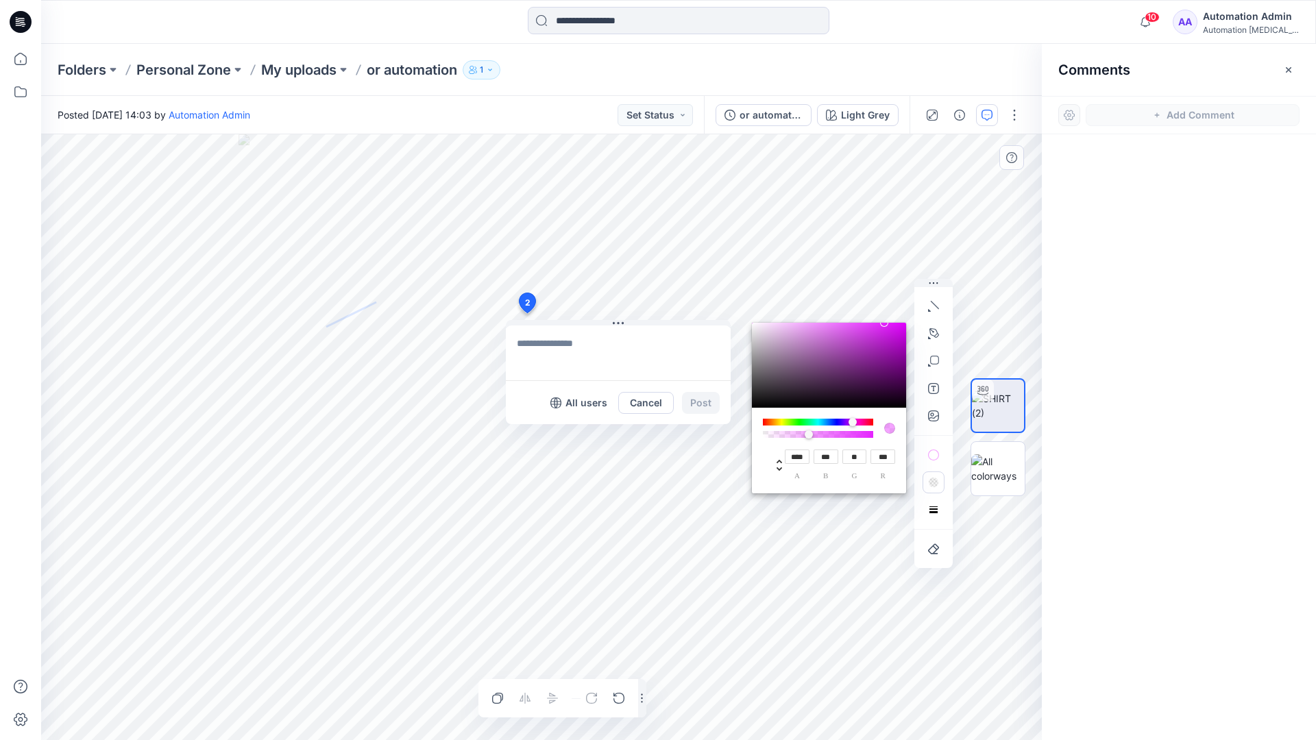
type input "**"
type input "***"
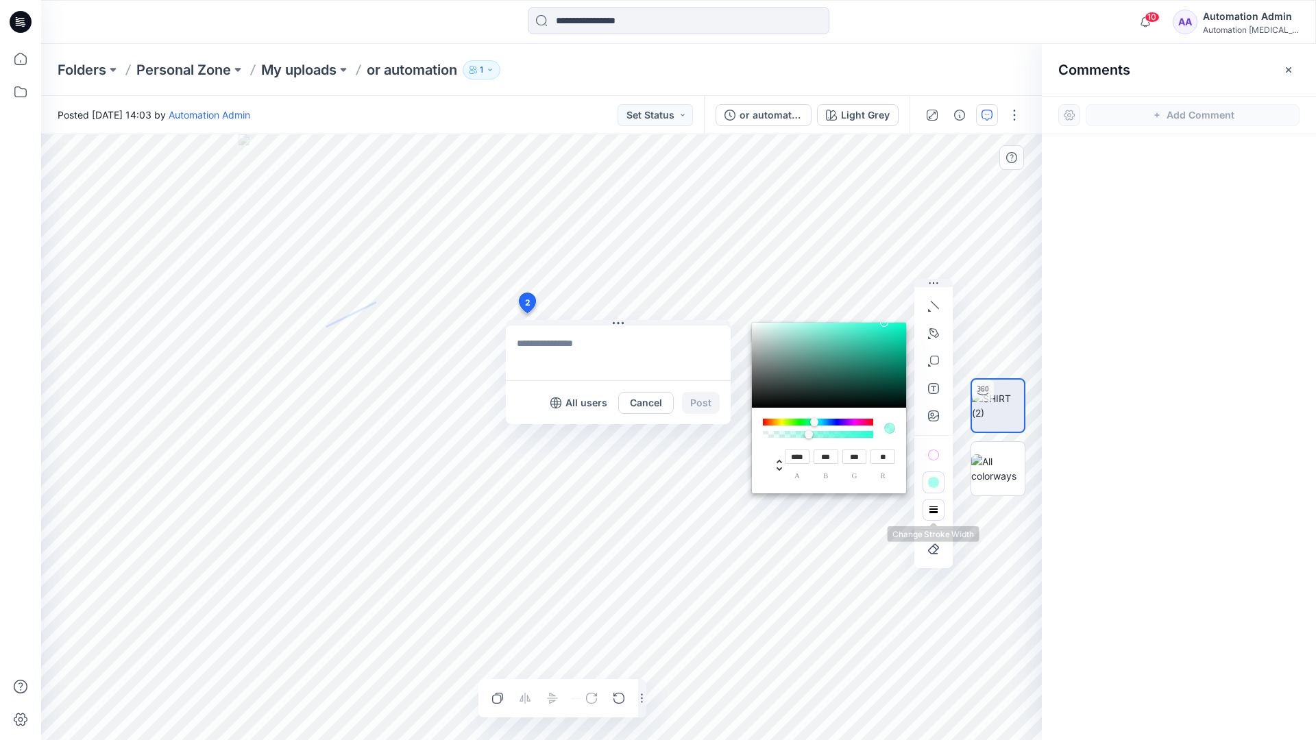
click at [927, 504] on button "button" at bounding box center [934, 510] width 22 height 22
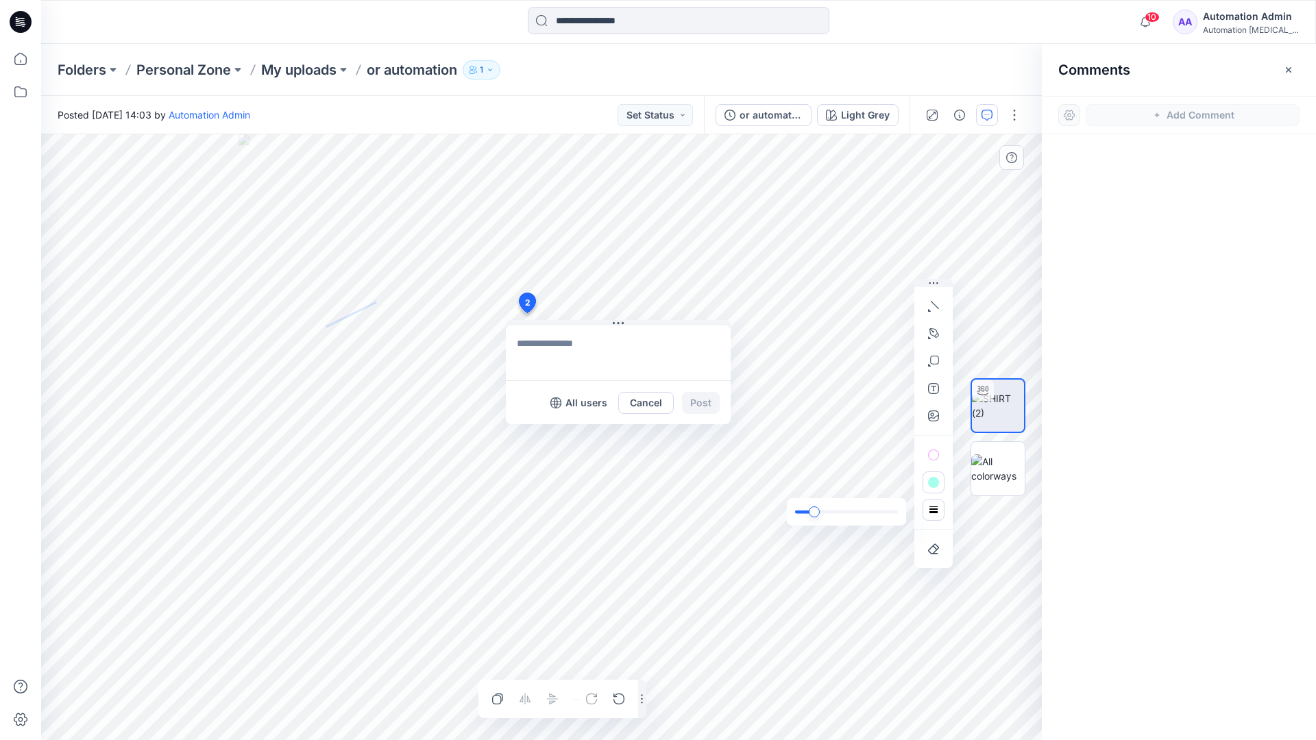
click at [817, 511] on div "slider" at bounding box center [814, 511] width 11 height 11
click at [936, 515] on rect "button" at bounding box center [933, 509] width 11 height 11
click at [909, 480] on icon "button" at bounding box center [913, 483] width 11 height 11
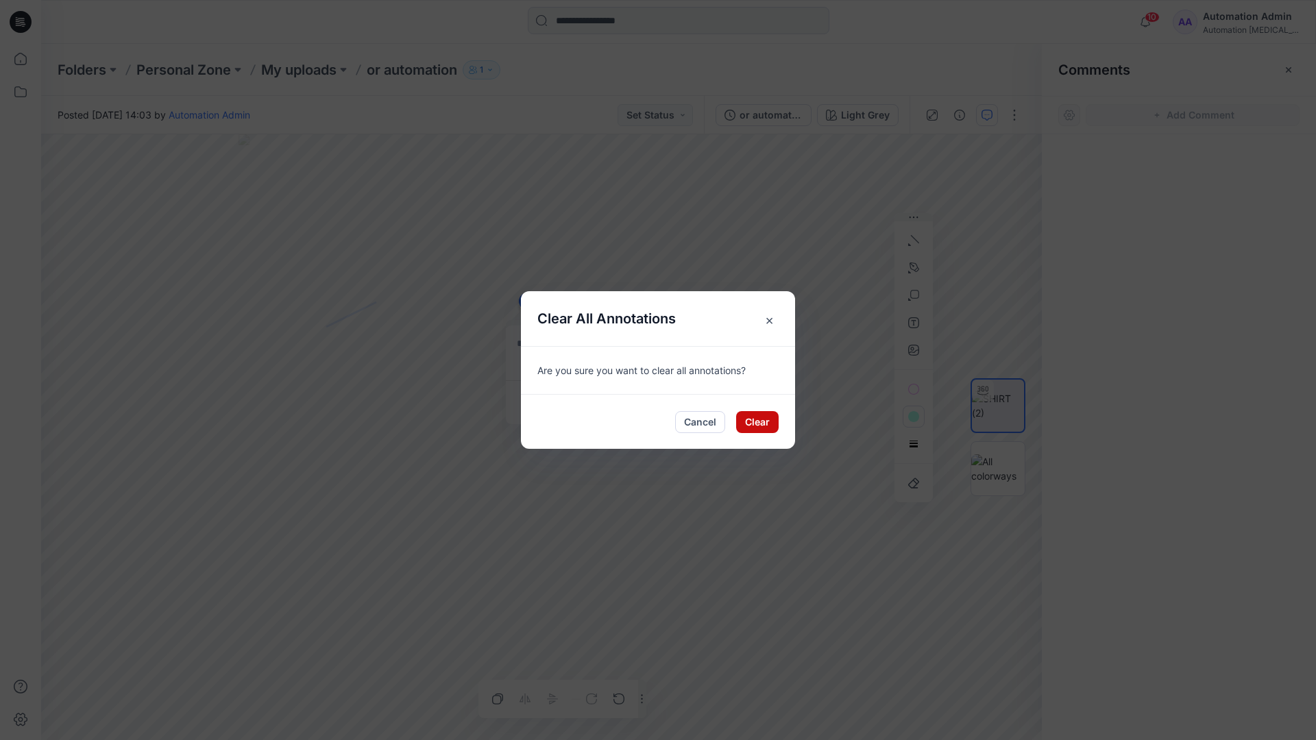
click at [761, 414] on button "Clear" at bounding box center [757, 422] width 42 height 22
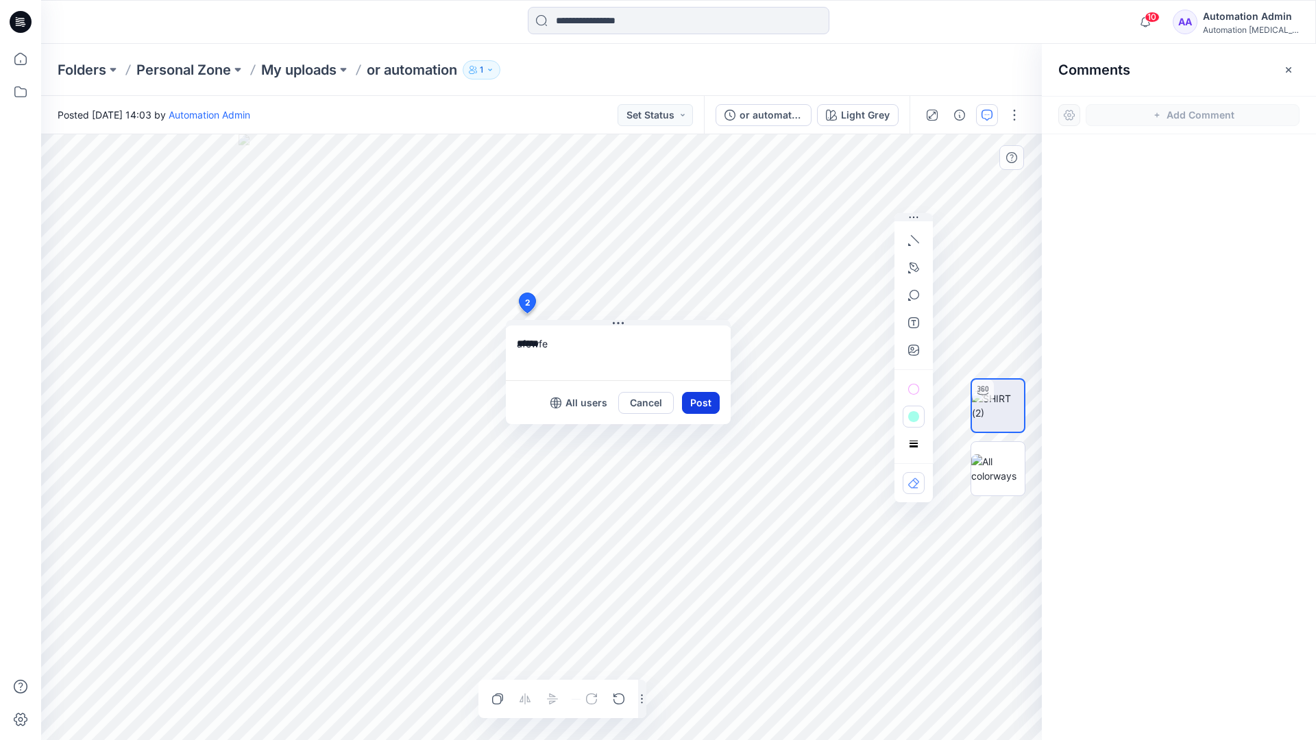
type textarea "******"
click at [695, 401] on button "Post" at bounding box center [701, 403] width 38 height 22
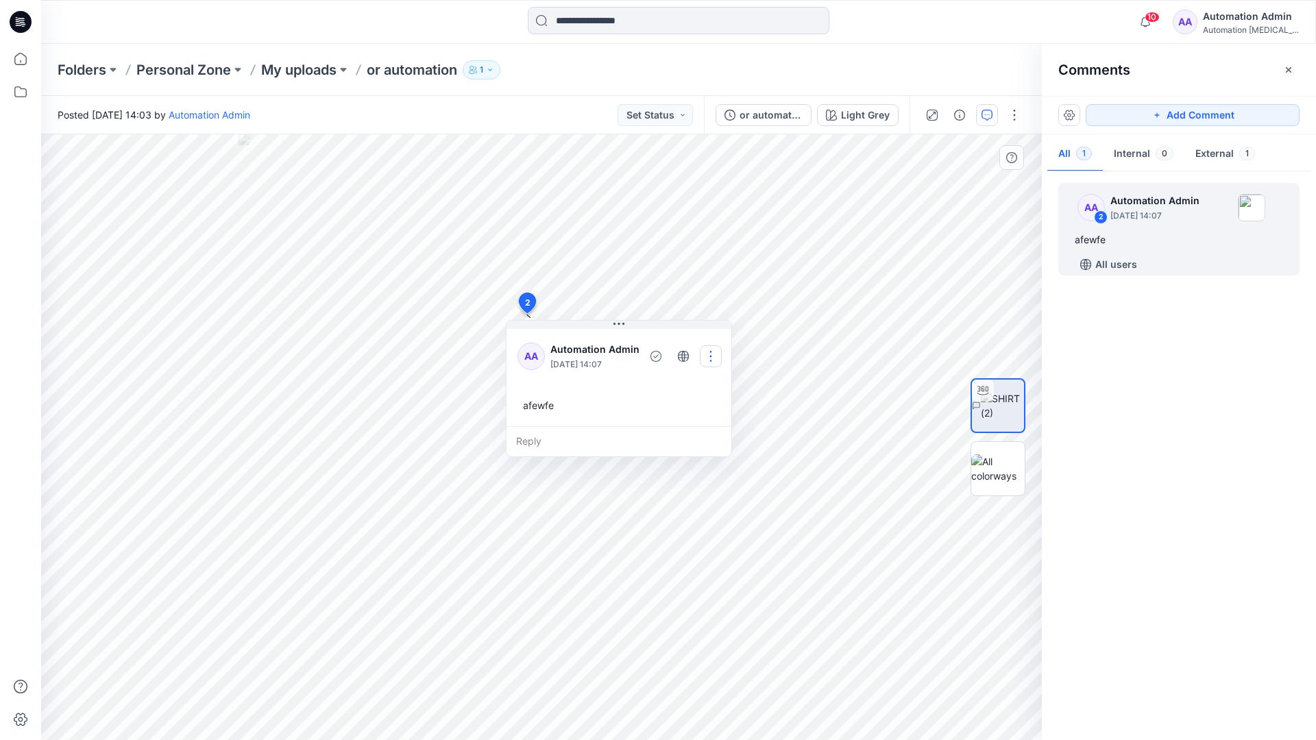
click at [705, 354] on button "button" at bounding box center [711, 356] width 22 height 22
click at [700, 420] on p "Delete thread" at bounding box center [713, 425] width 61 height 14
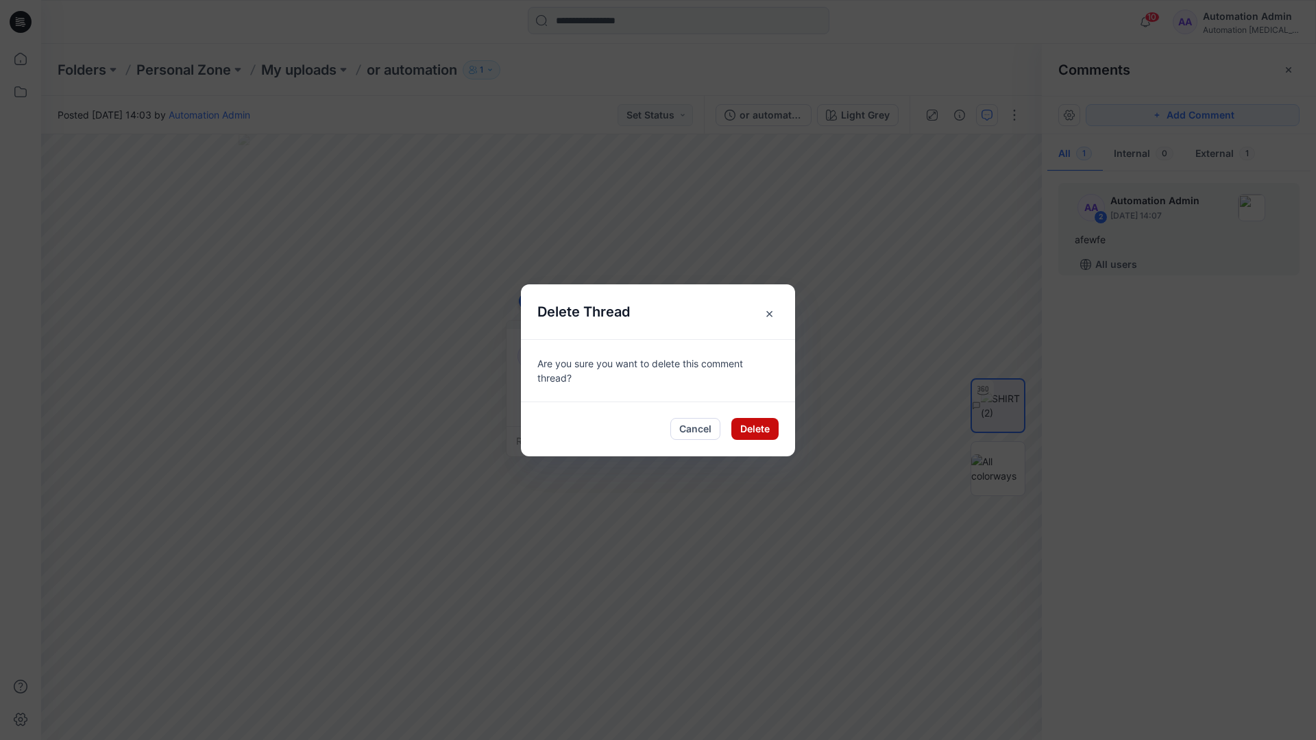
click at [745, 426] on button "Delete" at bounding box center [754, 429] width 47 height 22
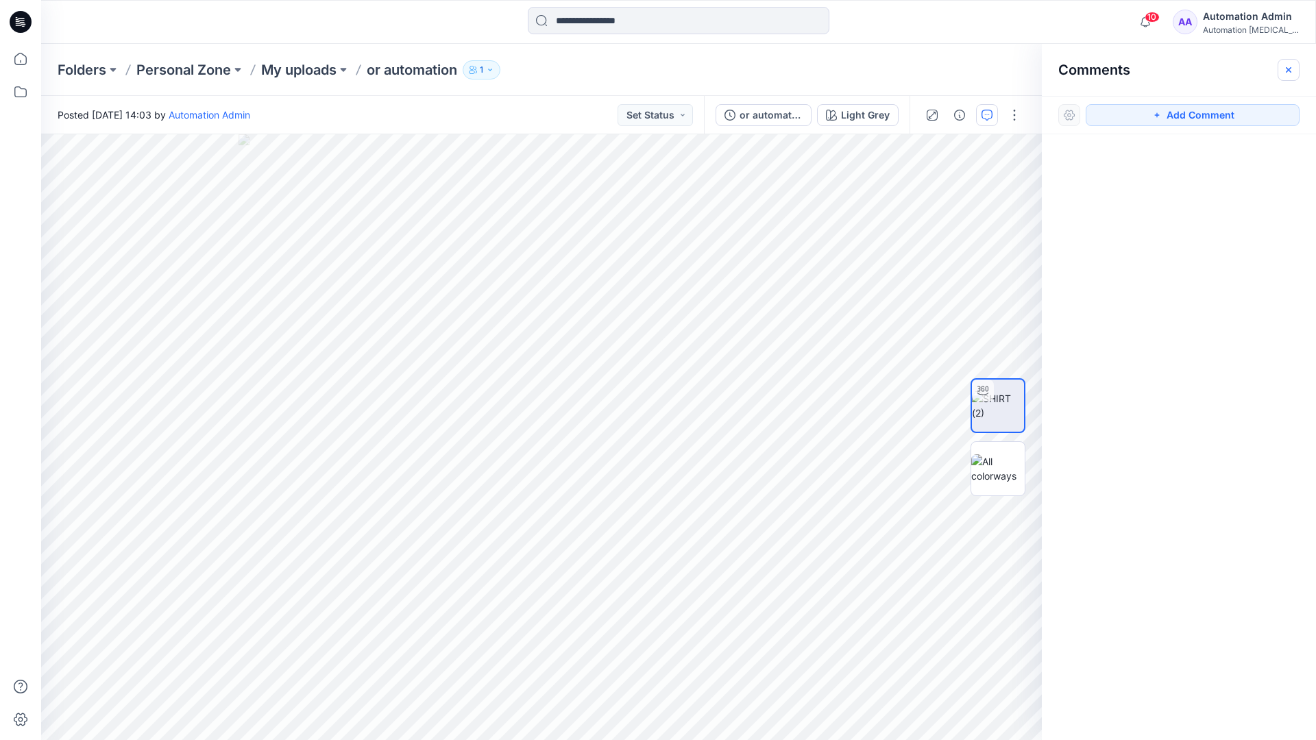
click at [1287, 69] on icon "button" at bounding box center [1288, 68] width 5 height 5
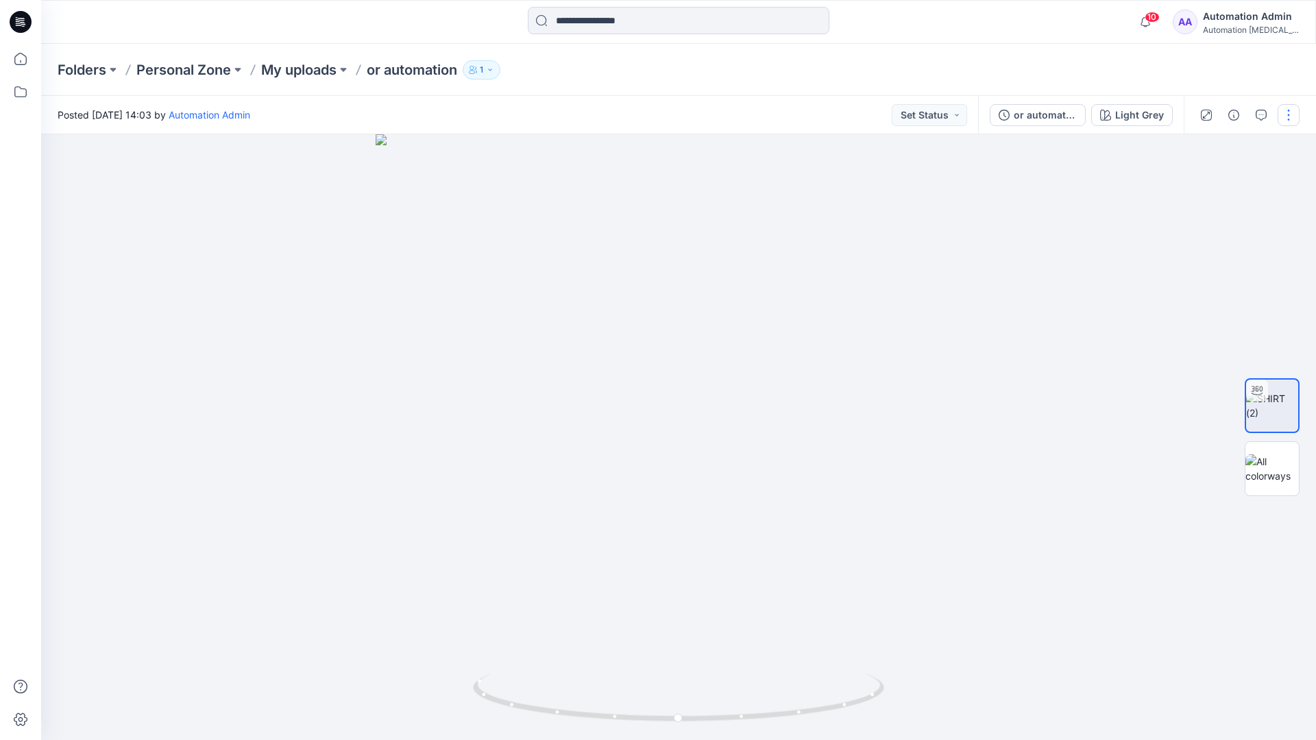
click at [1286, 121] on button "button" at bounding box center [1289, 115] width 22 height 22
click at [1202, 186] on p "Edit" at bounding box center [1201, 185] width 17 height 14
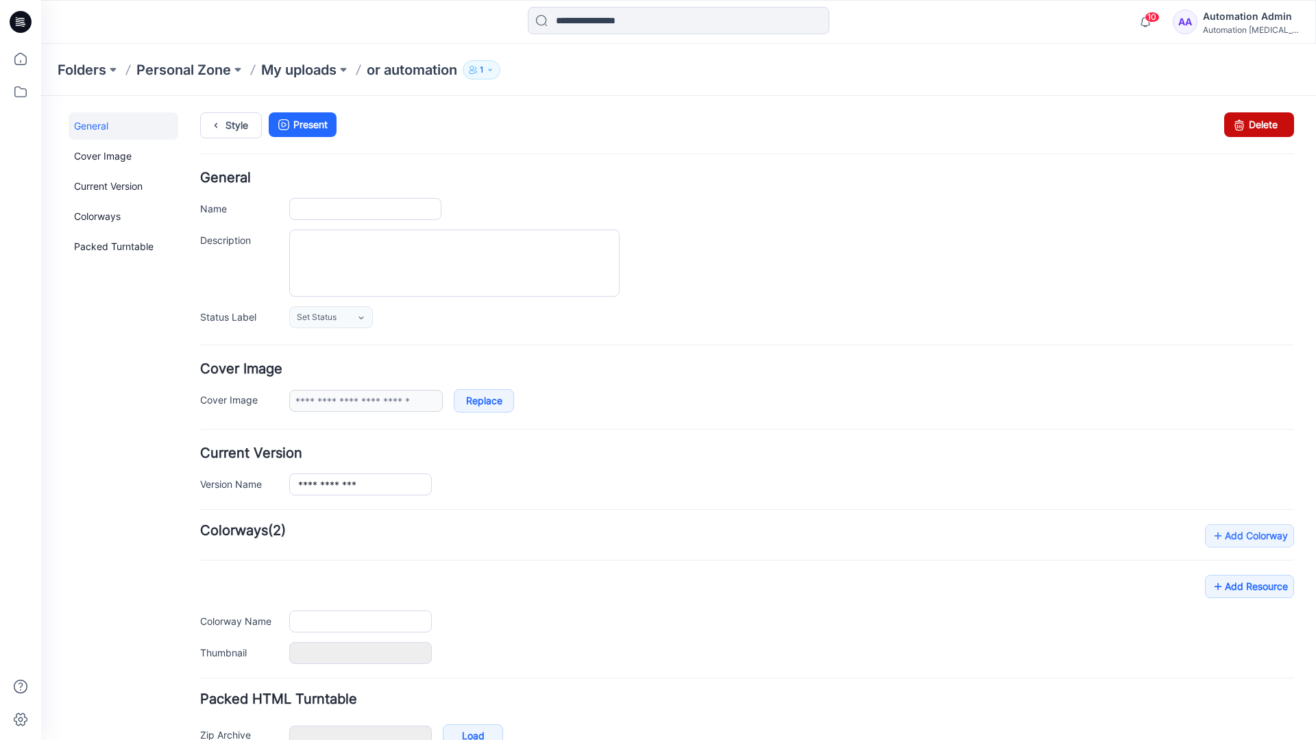
click at [1230, 125] on icon at bounding box center [1239, 124] width 19 height 25
type input "**********"
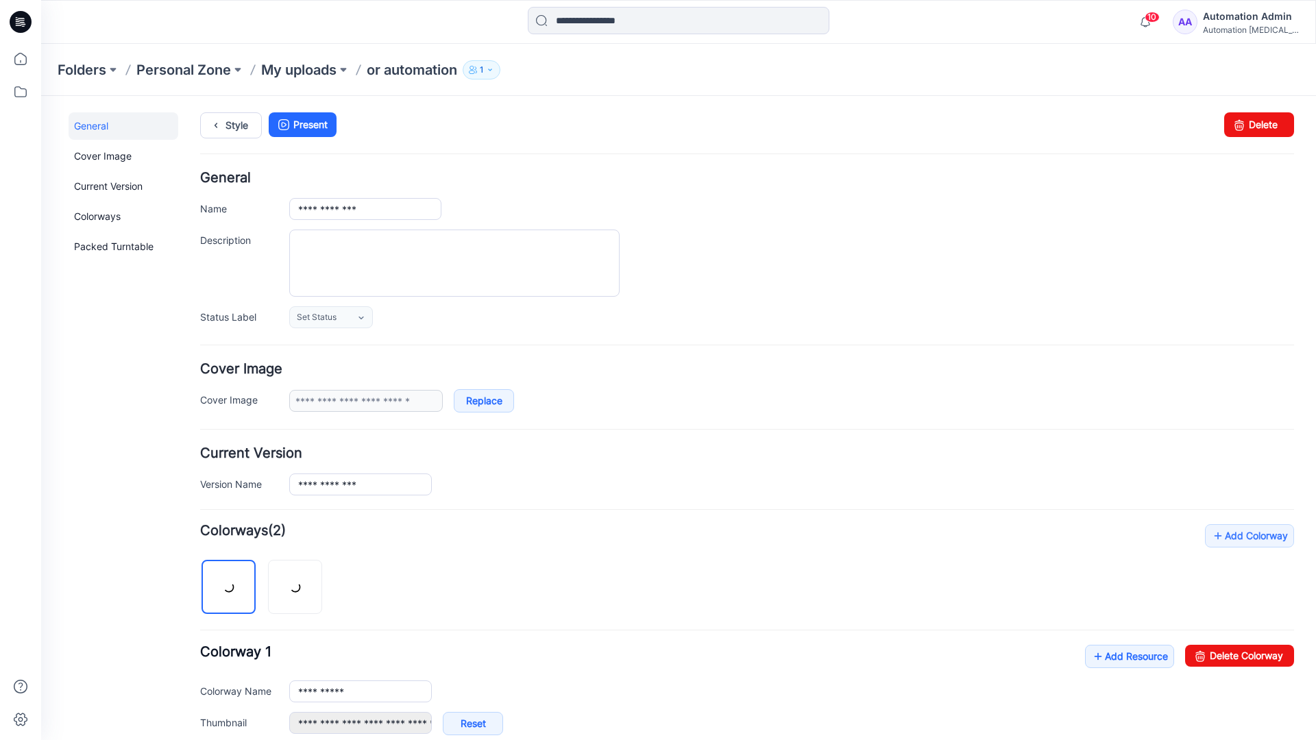
click at [1097, 38] on div "10 Notifications Your style or automation is ready 1 new Colorways 4 minutes ag…" at bounding box center [678, 22] width 1275 height 44
click at [1230, 25] on div "Automation [MEDICAL_DATA]..." at bounding box center [1251, 30] width 96 height 10
